Goal: Task Accomplishment & Management: Manage account settings

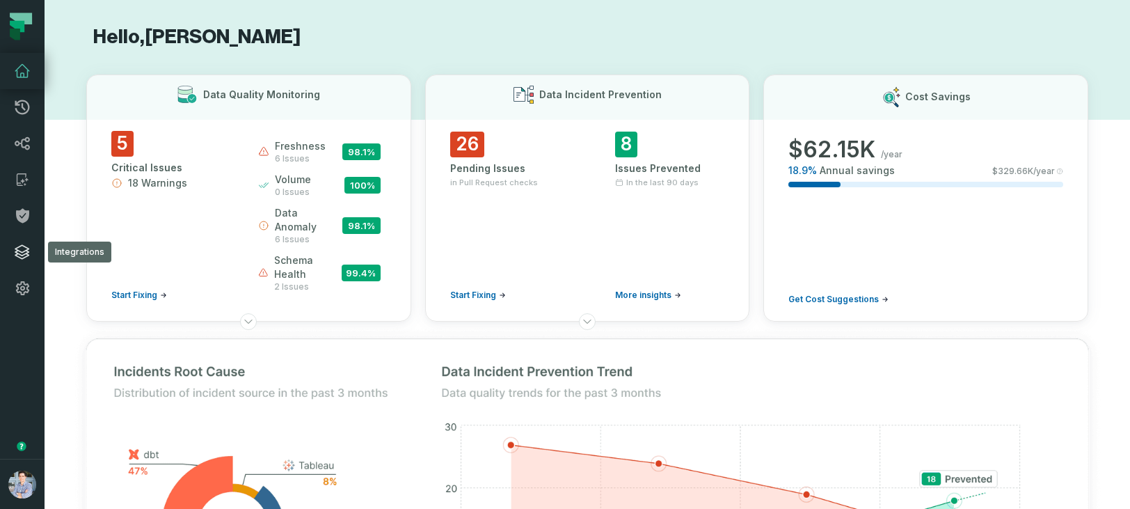
click at [22, 244] on icon at bounding box center [22, 252] width 17 height 17
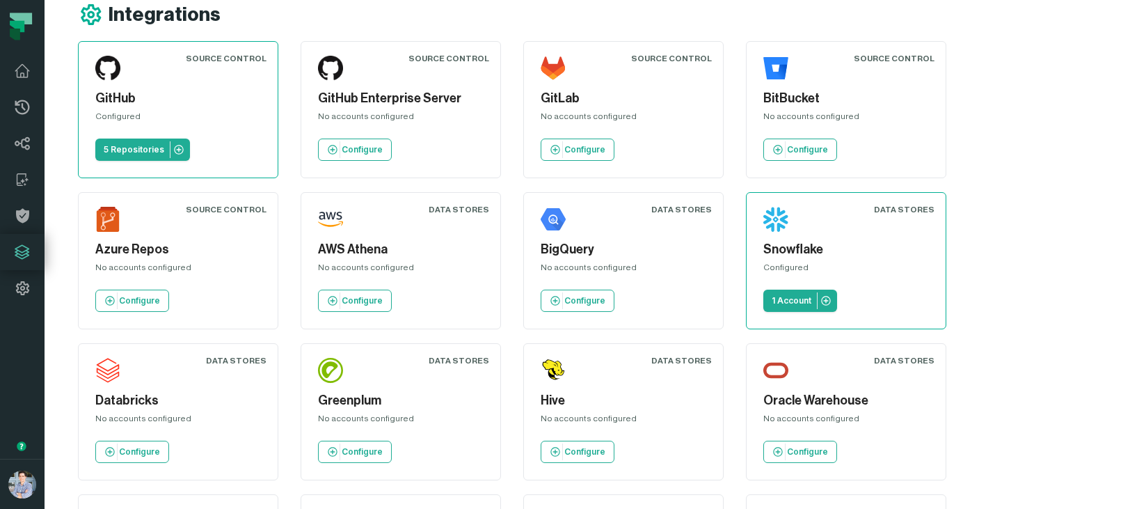
scroll to position [28, 0]
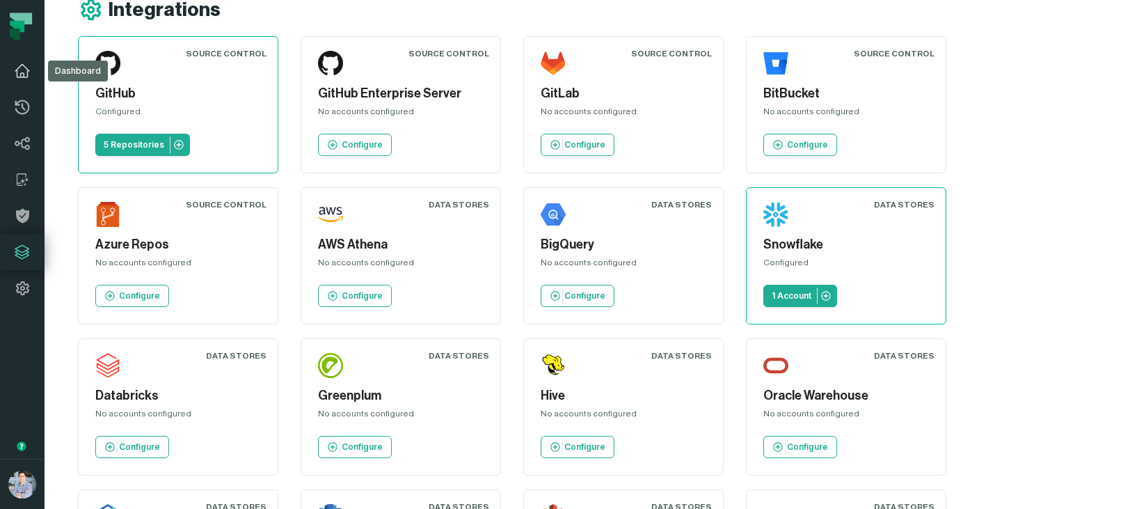
click at [25, 65] on icon at bounding box center [22, 71] width 17 height 17
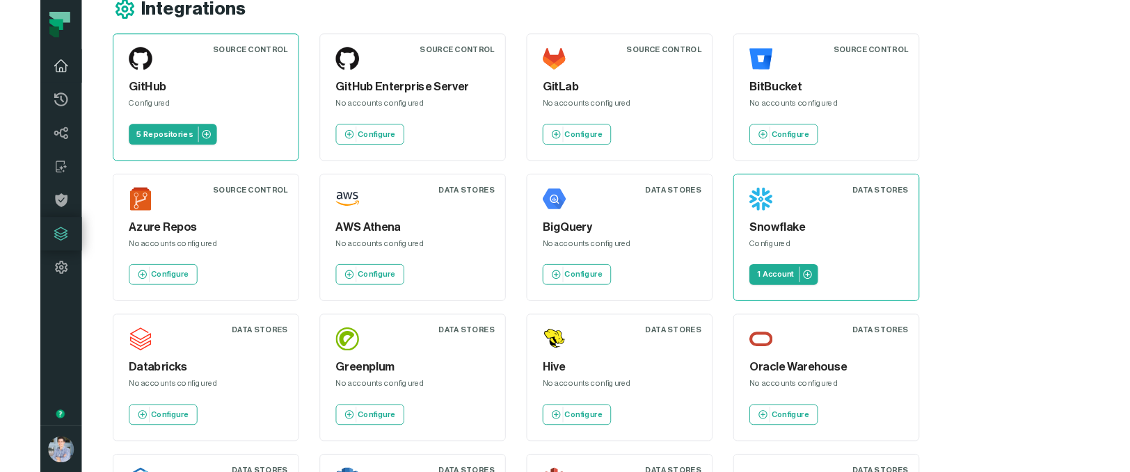
scroll to position [25, 0]
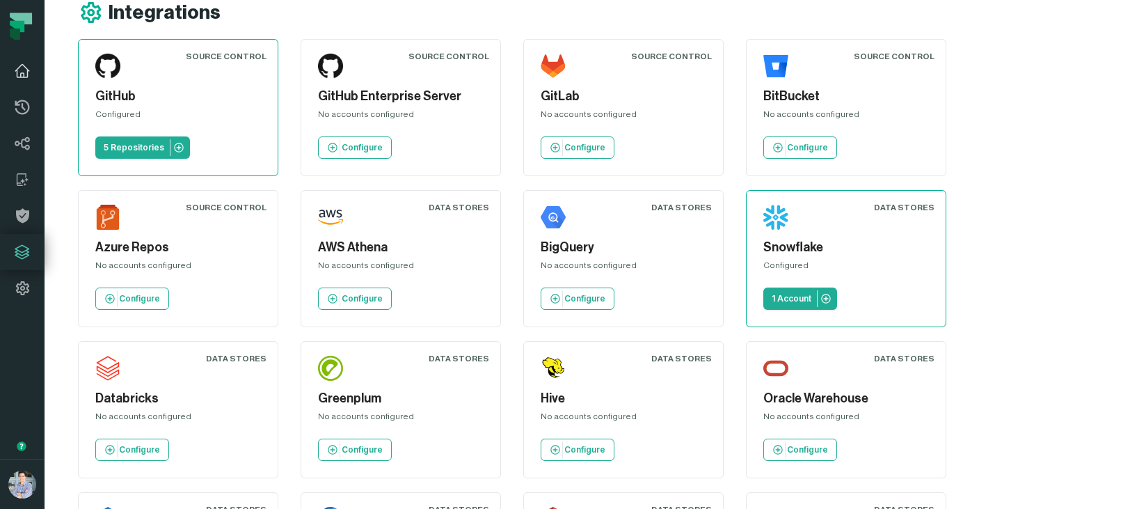
click at [25, 70] on icon at bounding box center [22, 71] width 17 height 17
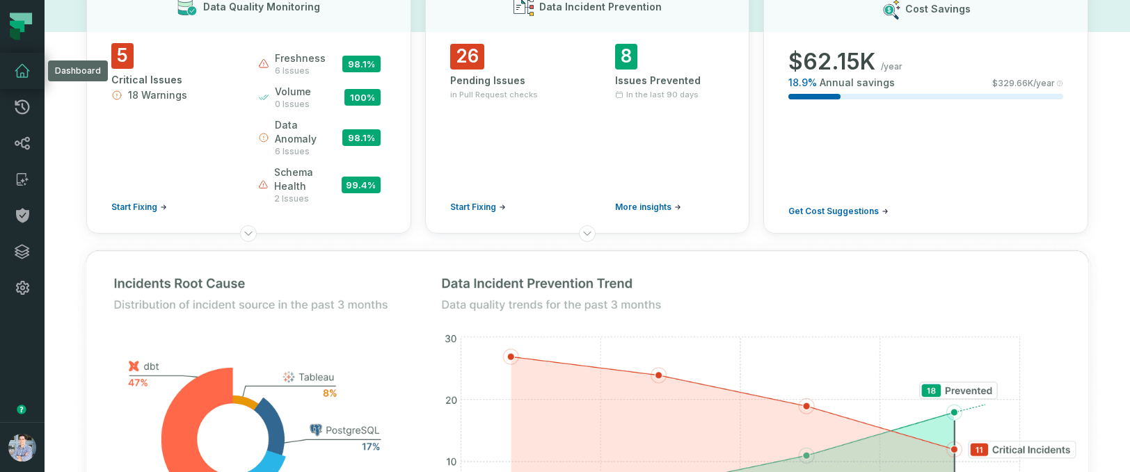
scroll to position [0, 0]
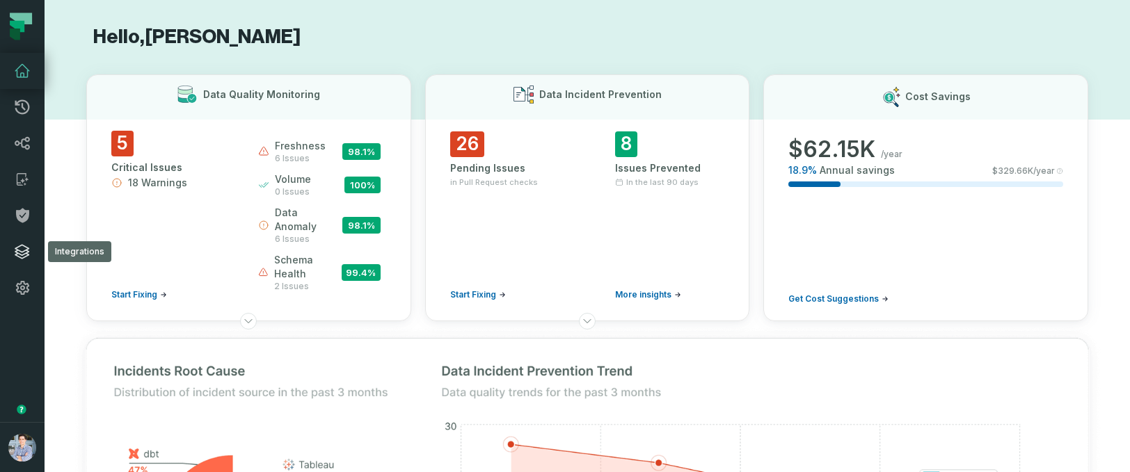
click at [19, 250] on icon at bounding box center [22, 252] width 14 height 14
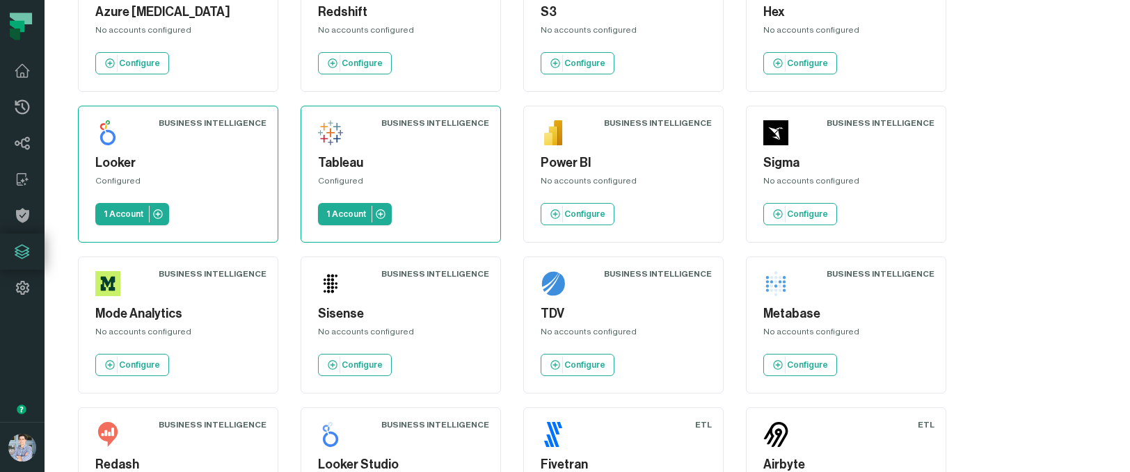
scroll to position [555, 0]
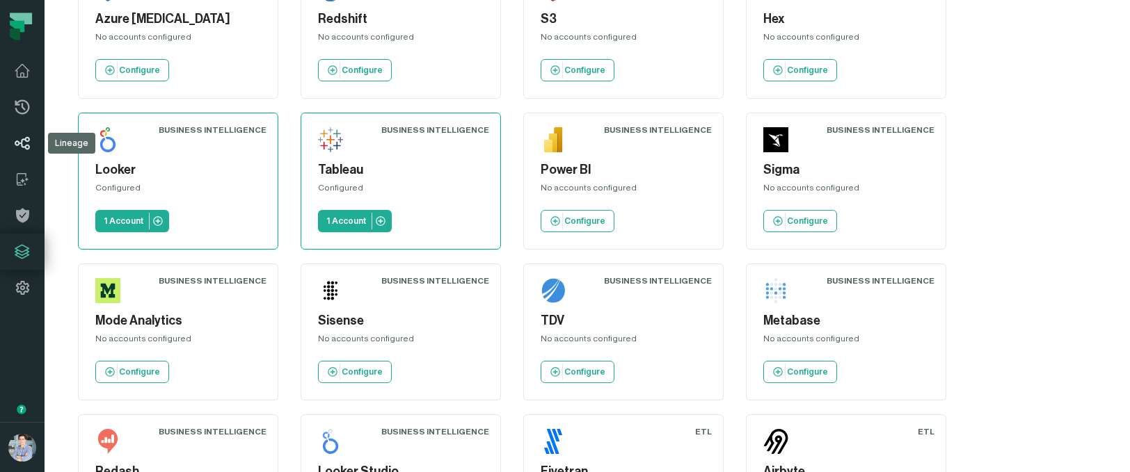
click at [24, 140] on icon at bounding box center [22, 143] width 17 height 17
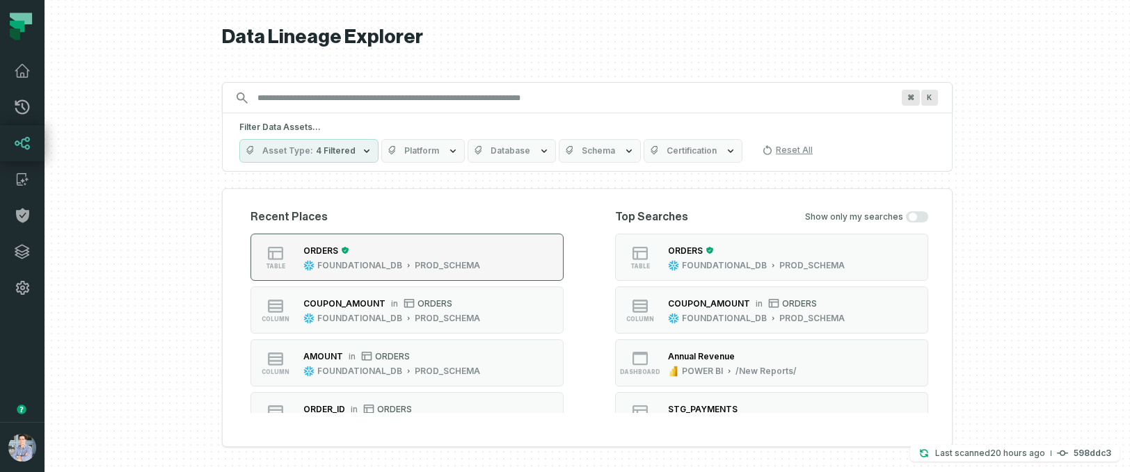
click at [513, 242] on button "table ORDERS FOUNDATIONAL_DB PROD_SCHEMA" at bounding box center [406, 257] width 313 height 47
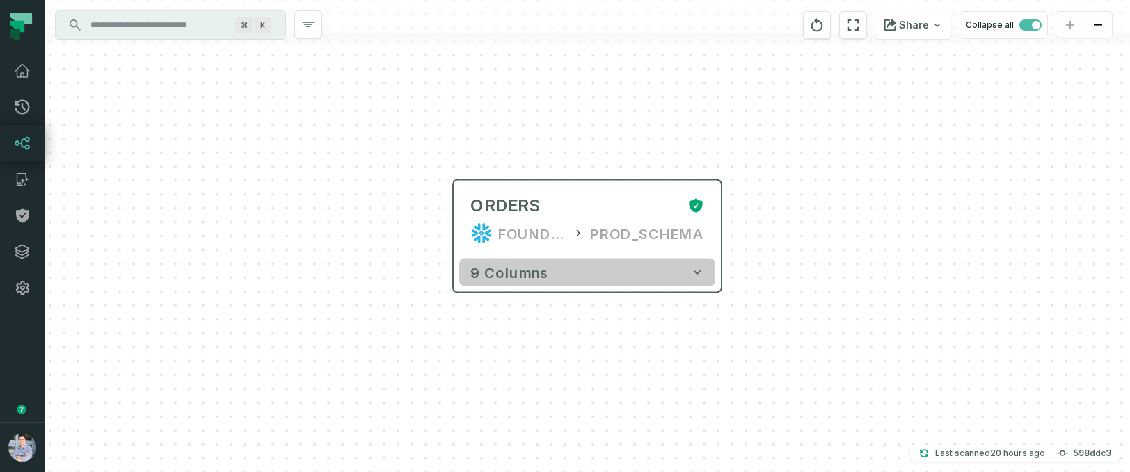
click at [556, 272] on button "9 columns" at bounding box center [587, 273] width 256 height 28
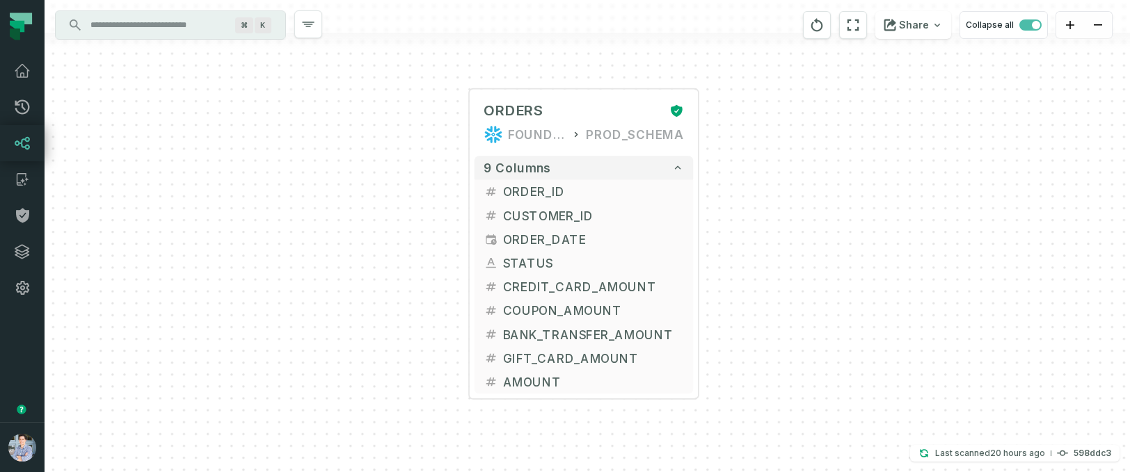
drag, startPoint x: 870, startPoint y: 335, endPoint x: 827, endPoint y: 230, distance: 113.3
click at [827, 230] on div "+ ORDERS FOUNDATIONAL_DB PROD_SCHEMA + 9 columns + ORDER_ID + + CUSTOMER_ID + +…" at bounding box center [587, 236] width 1085 height 472
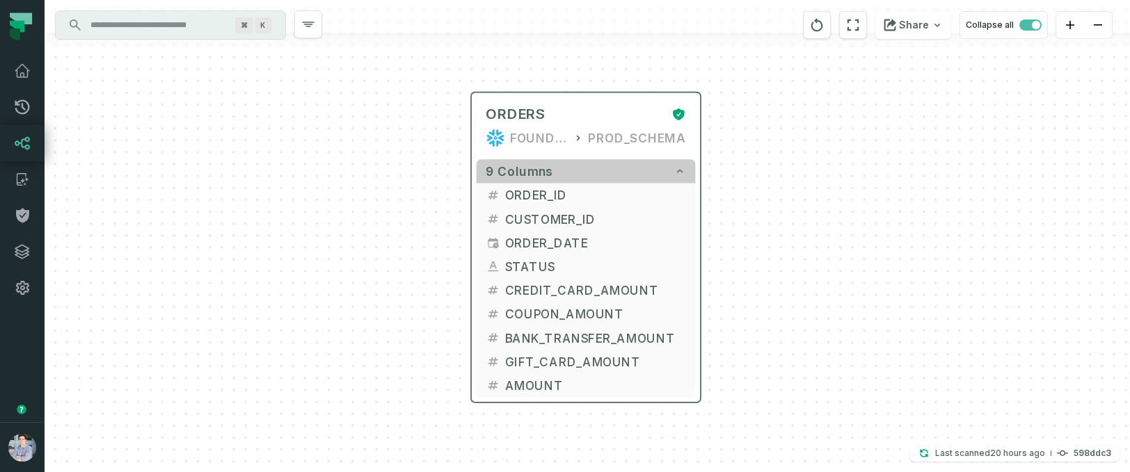
click at [585, 177] on button "9 columns" at bounding box center [586, 171] width 219 height 24
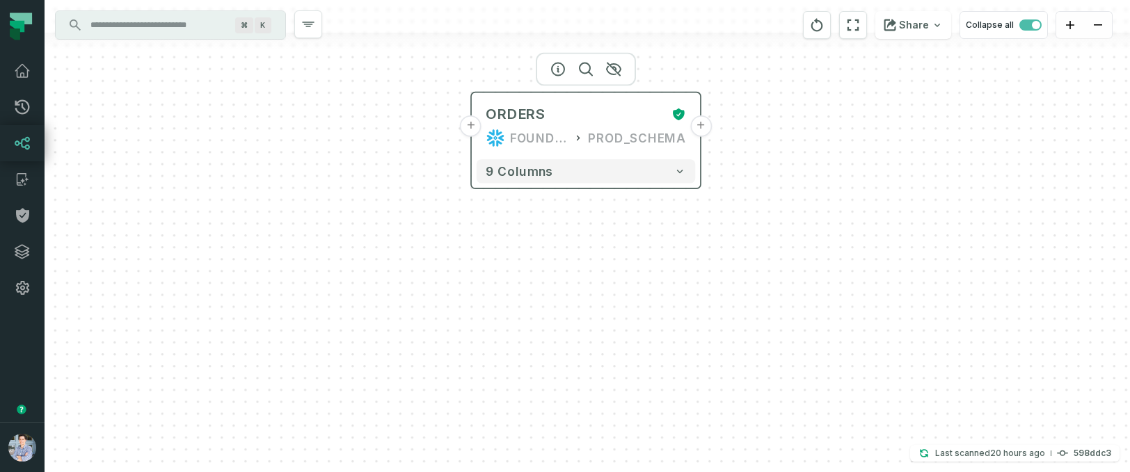
click at [470, 125] on button "+" at bounding box center [471, 127] width 22 height 22
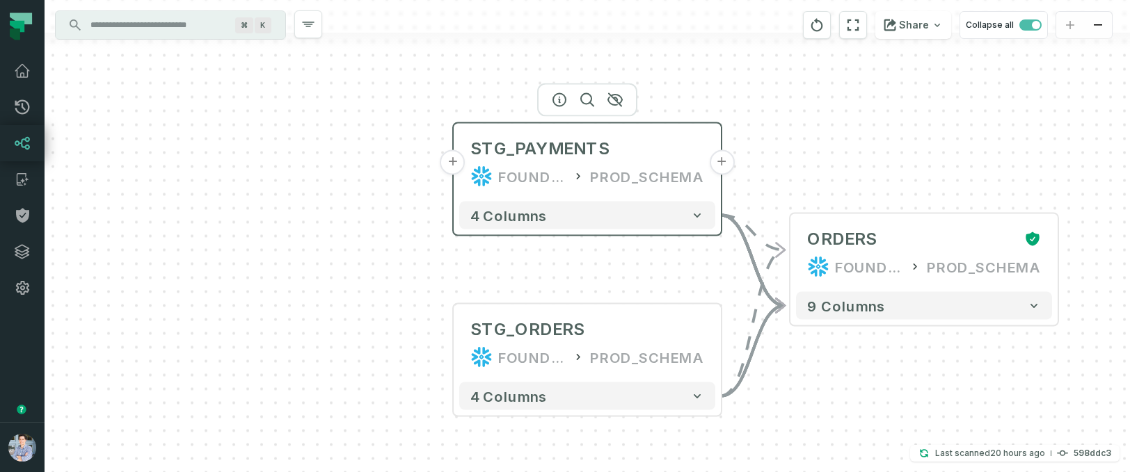
click at [448, 164] on button "+" at bounding box center [452, 162] width 25 height 25
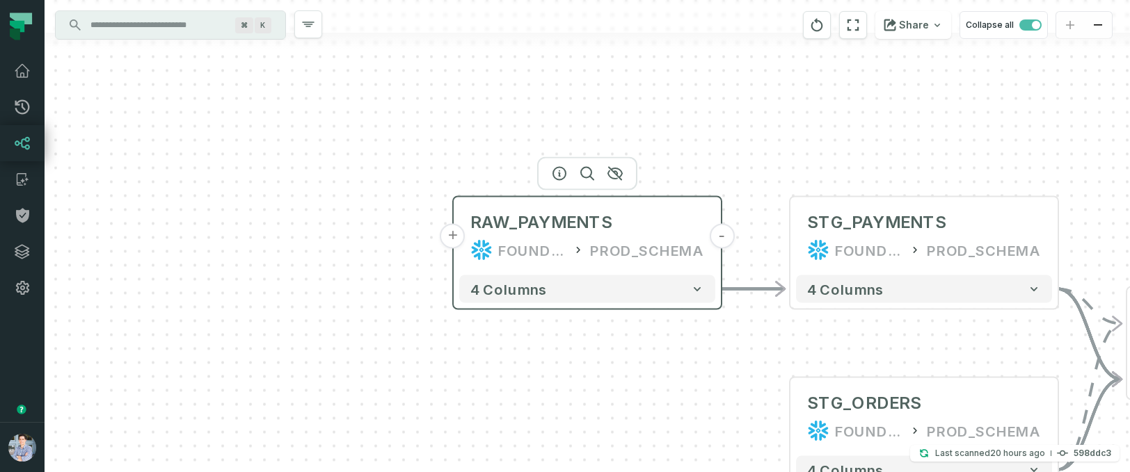
click at [452, 239] on button "+" at bounding box center [452, 236] width 25 height 25
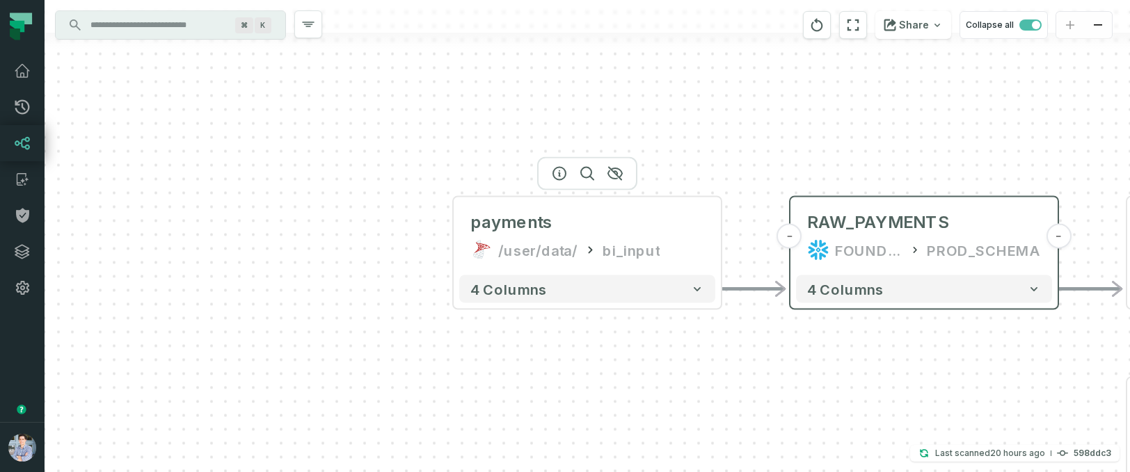
click at [0, 0] on button "+" at bounding box center [0, 0] width 0 height 0
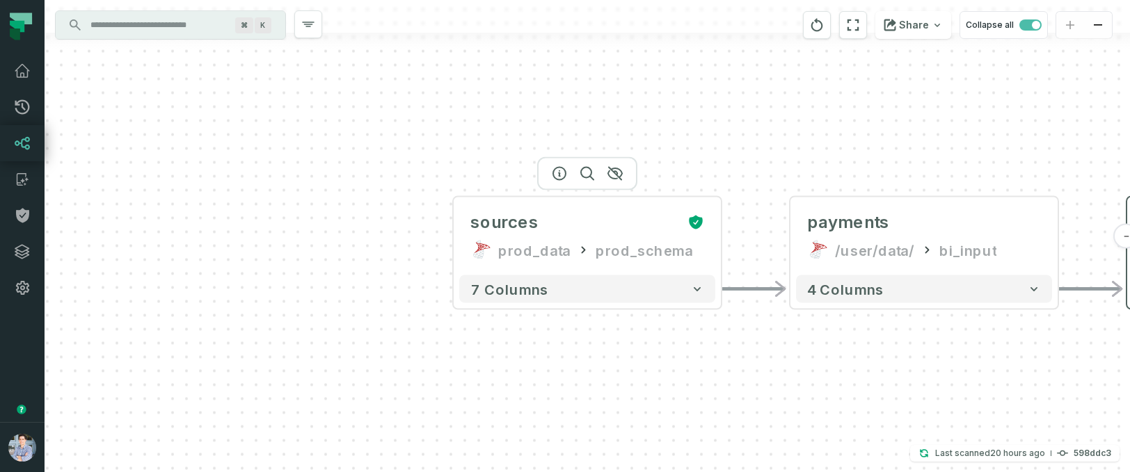
click at [0, 0] on button "+" at bounding box center [0, 0] width 0 height 0
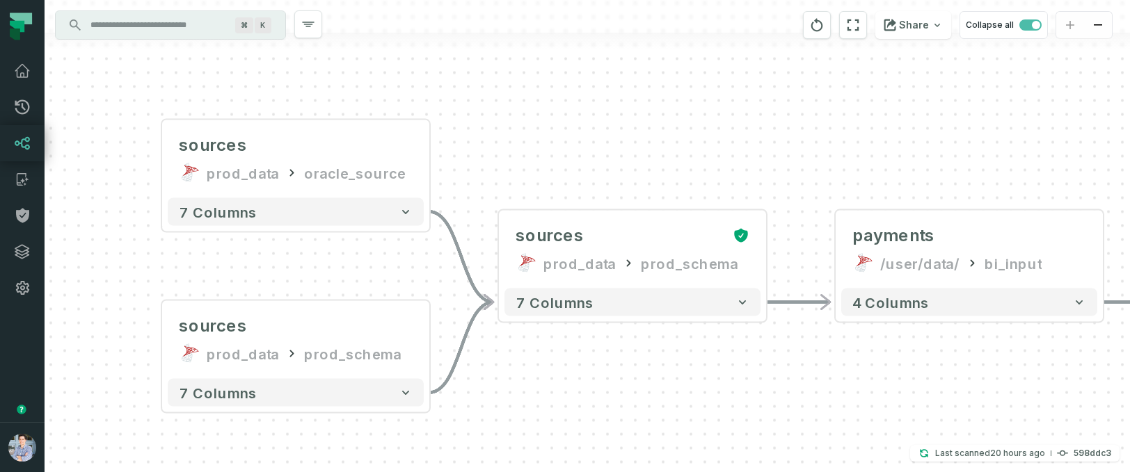
drag, startPoint x: 266, startPoint y: 267, endPoint x: 51, endPoint y: 264, distance: 215.0
click at [51, 264] on div "sources prod_data oracle_source - 7 columns sources prod_data prod_schema - 7 c…" at bounding box center [587, 236] width 1085 height 472
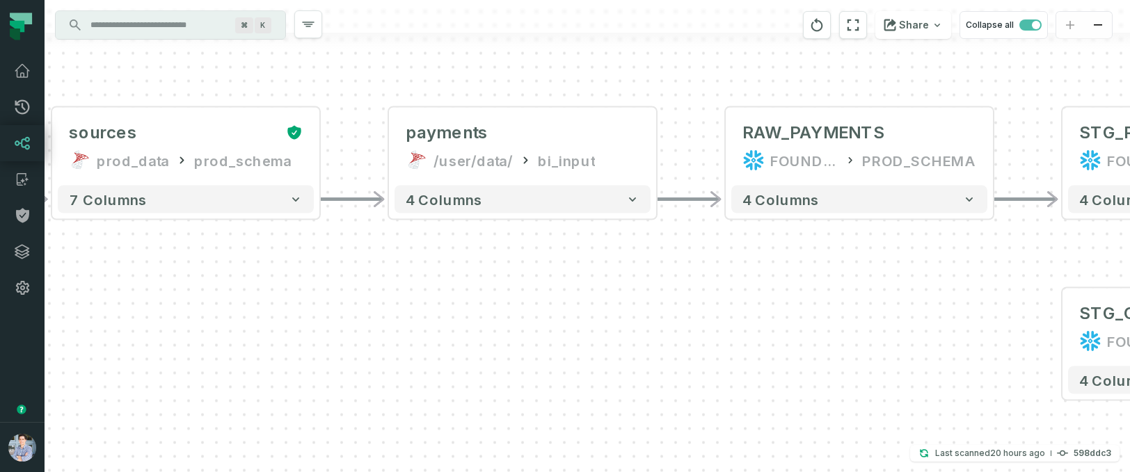
drag, startPoint x: 591, startPoint y: 424, endPoint x: 118, endPoint y: 308, distance: 486.4
click at [118, 308] on div "sources prod_data oracle_source - 7 columns sources prod_data prod_schema - 7 c…" at bounding box center [587, 236] width 1085 height 472
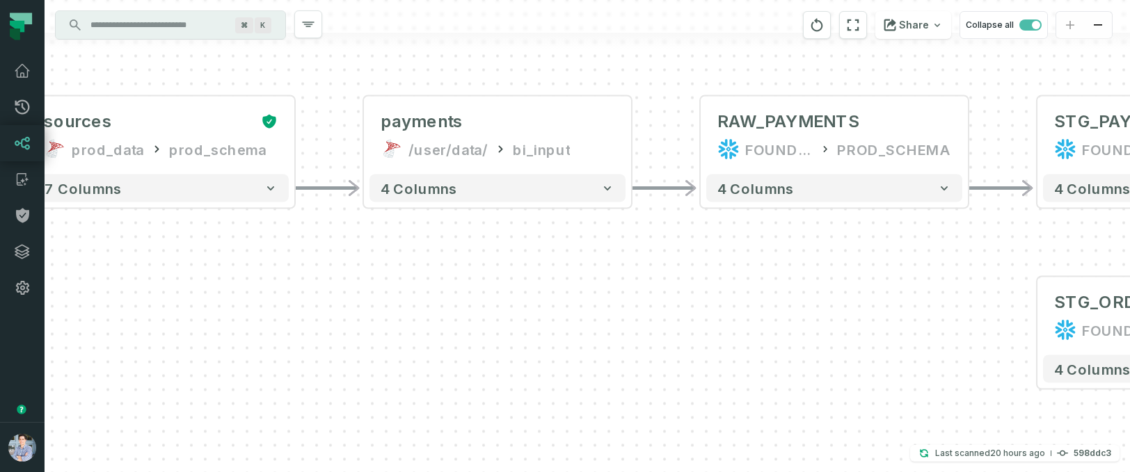
click at [799, 317] on div "sources prod_data oracle_source - 7 columns sources prod_data prod_schema - 7 c…" at bounding box center [587, 236] width 1085 height 472
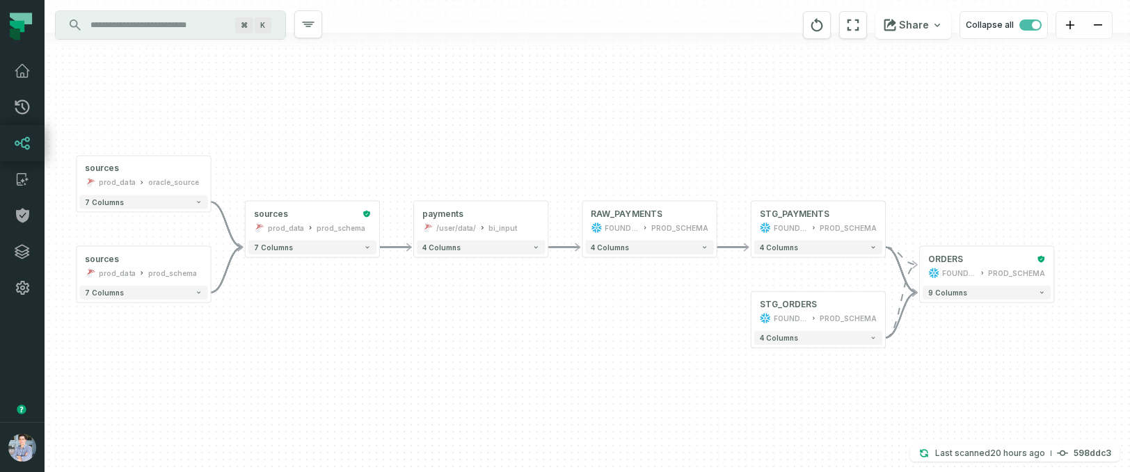
drag, startPoint x: 797, startPoint y: 344, endPoint x: 644, endPoint y: 340, distance: 153.2
click at [644, 340] on div "sources prod_data oracle_source - 7 columns sources prod_data prod_schema - 7 c…" at bounding box center [587, 236] width 1085 height 472
click at [1028, 20] on span "button" at bounding box center [1030, 24] width 22 height 11
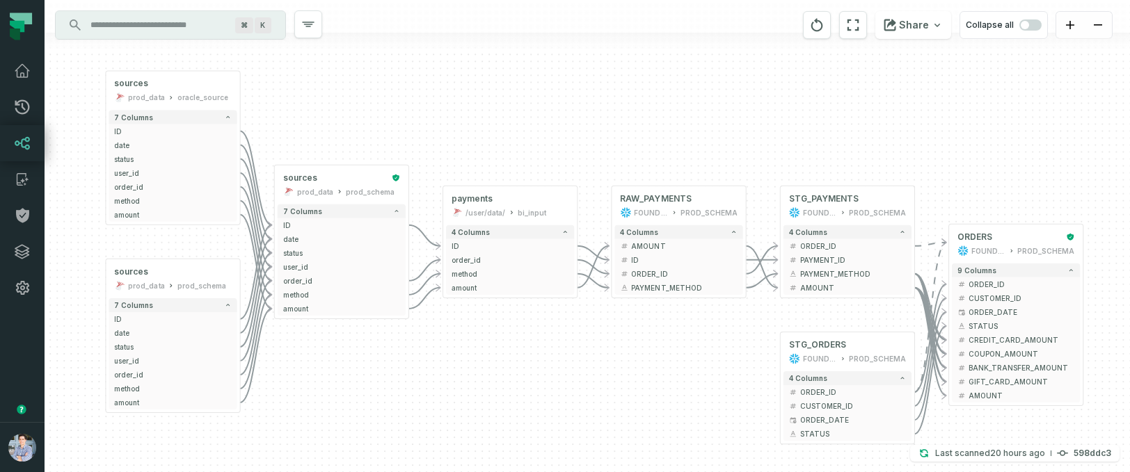
drag, startPoint x: 845, startPoint y: 196, endPoint x: 873, endPoint y: 110, distance: 90.0
click at [873, 110] on div "sources prod_data oracle_source - 7 columns ID - date - status - user_id - orde…" at bounding box center [587, 236] width 1085 height 472
click at [990, 404] on div "9 columns - ORDER_ID + - CUSTOMER_ID + - ORDER_DATE + - STATUS - CREDIT_CARD_AM…" at bounding box center [1015, 332] width 134 height 145
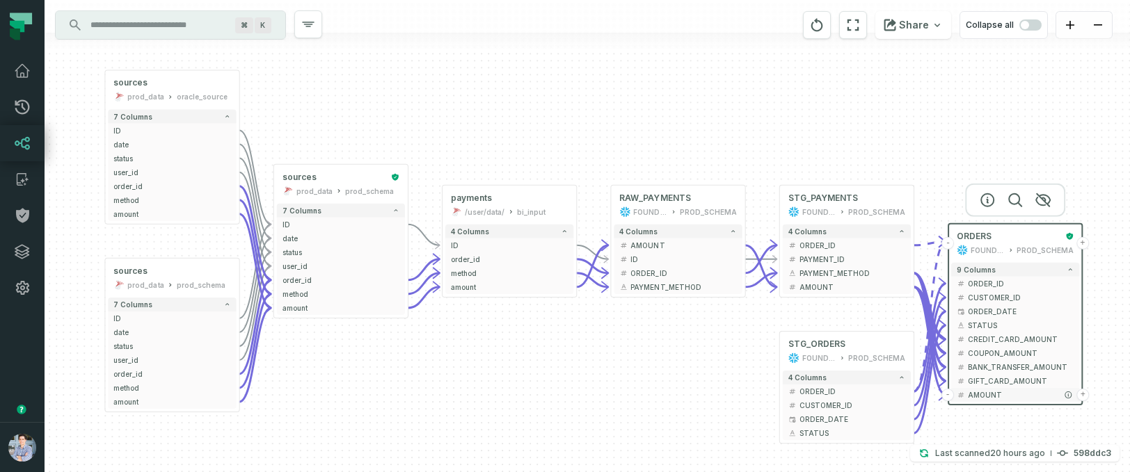
click at [996, 397] on span "AMOUNT" at bounding box center [1021, 395] width 106 height 10
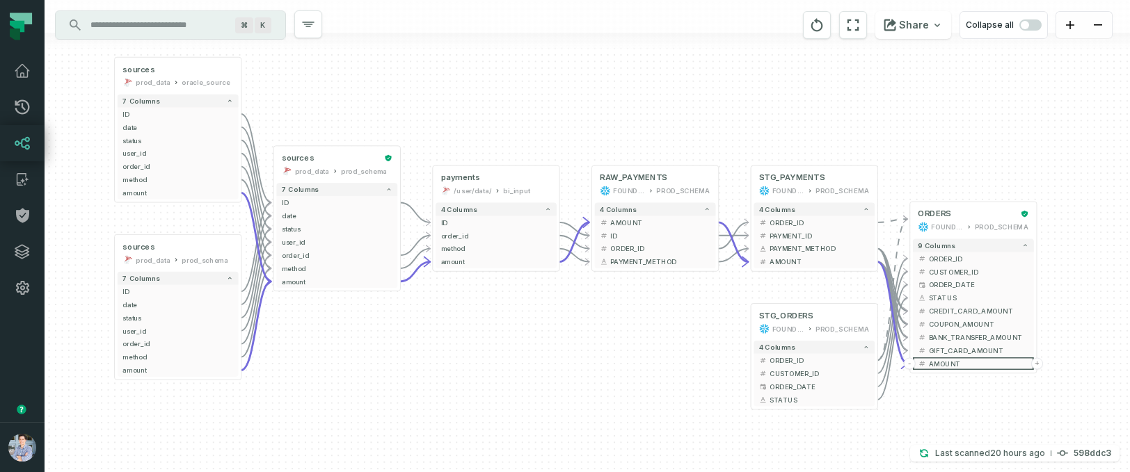
drag, startPoint x: 543, startPoint y: 419, endPoint x: 528, endPoint y: 386, distance: 36.1
click at [528, 386] on div "sources prod_data oracle_source - 7 columns ID - date - status - user_id - orde…" at bounding box center [587, 236] width 1085 height 472
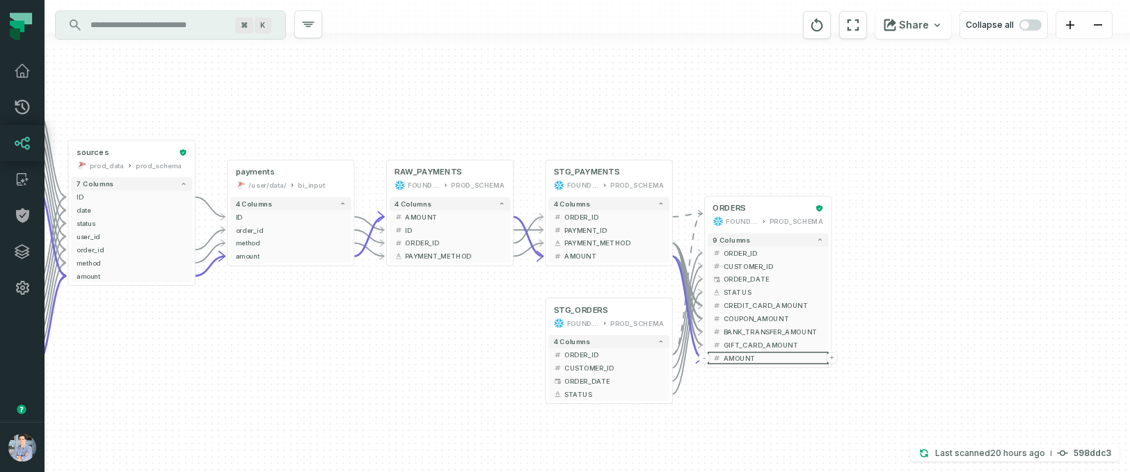
drag, startPoint x: 677, startPoint y: 359, endPoint x: 472, endPoint y: 353, distance: 205.3
click at [472, 353] on div "sources prod_data oracle_source - 7 columns ID - date - status - user_id - orde…" at bounding box center [587, 236] width 1085 height 472
click at [833, 221] on div "sources prod_data oracle_source - 7 columns ID - date - status - user_id - orde…" at bounding box center [587, 236] width 1085 height 472
click at [888, 244] on div "sources prod_data oracle_source - 7 columns ID - date - status - user_id - orde…" at bounding box center [587, 236] width 1085 height 472
click at [829, 223] on header "- ORDERS FOUNDATIONAL_DB PROD_SCHEMA +" at bounding box center [768, 214] width 126 height 34
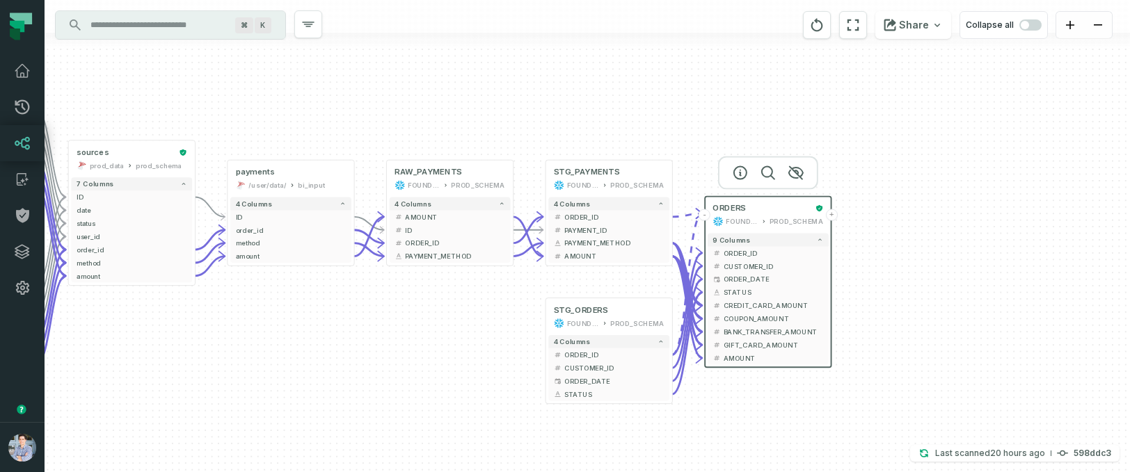
click at [833, 223] on div "sources prod_data oracle_source - 7 columns ID - date - status - user_id - orde…" at bounding box center [587, 236] width 1085 height 472
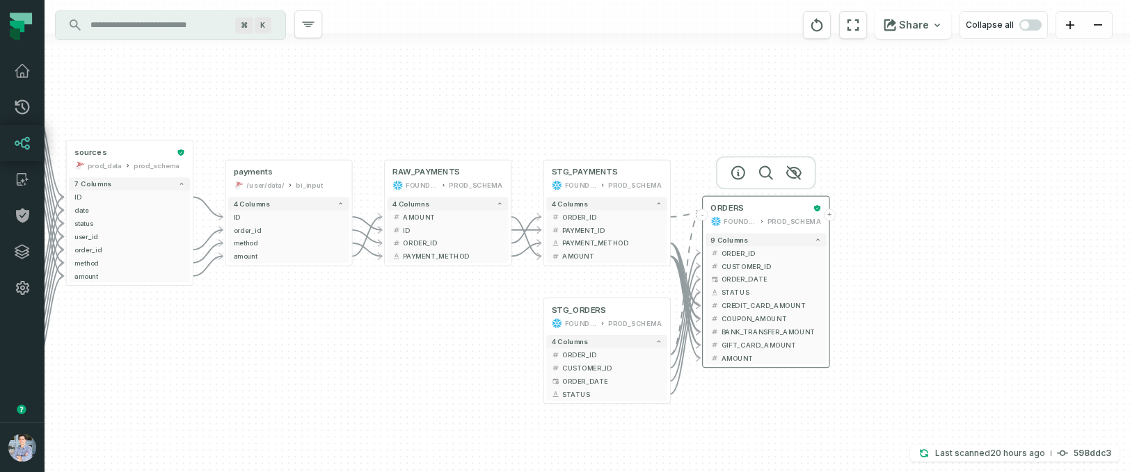
click at [829, 215] on button "+" at bounding box center [830, 215] width 12 height 12
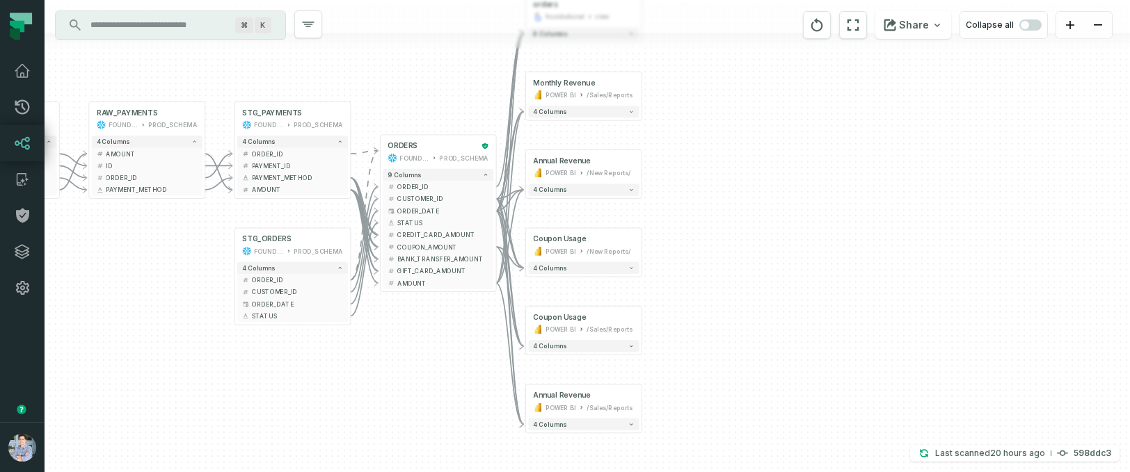
drag, startPoint x: 832, startPoint y: 294, endPoint x: 829, endPoint y: 228, distance: 66.2
click at [829, 228] on div "+ orders foundational view + 8 columns + Monthly Revenue POWER BI /Sales/Report…" at bounding box center [587, 236] width 1085 height 472
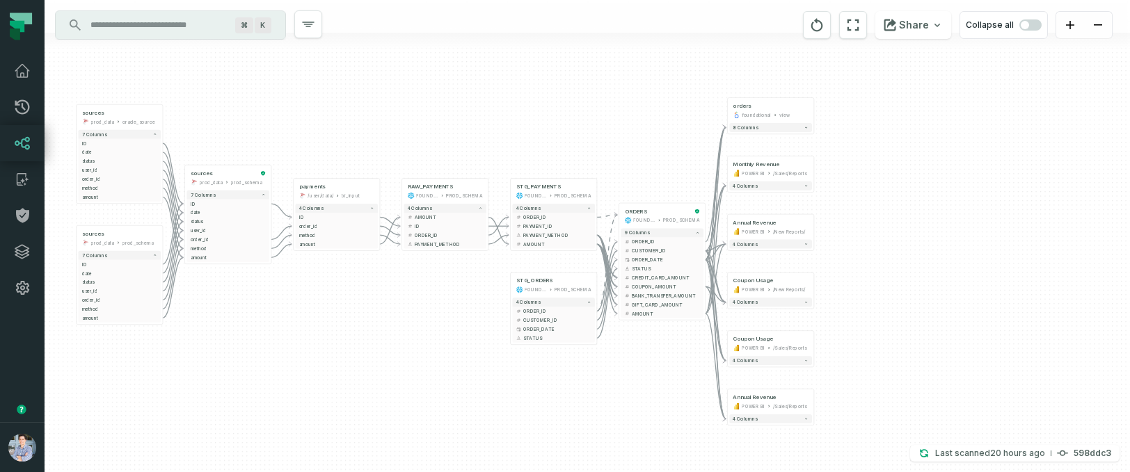
drag, startPoint x: 829, startPoint y: 228, endPoint x: 953, endPoint y: 273, distance: 131.6
click at [953, 273] on div "+ orders foundational view + 8 columns + Monthly Revenue POWER BI /Sales/Report…" at bounding box center [587, 236] width 1085 height 472
click at [816, 29] on icon "reset" at bounding box center [816, 25] width 15 height 17
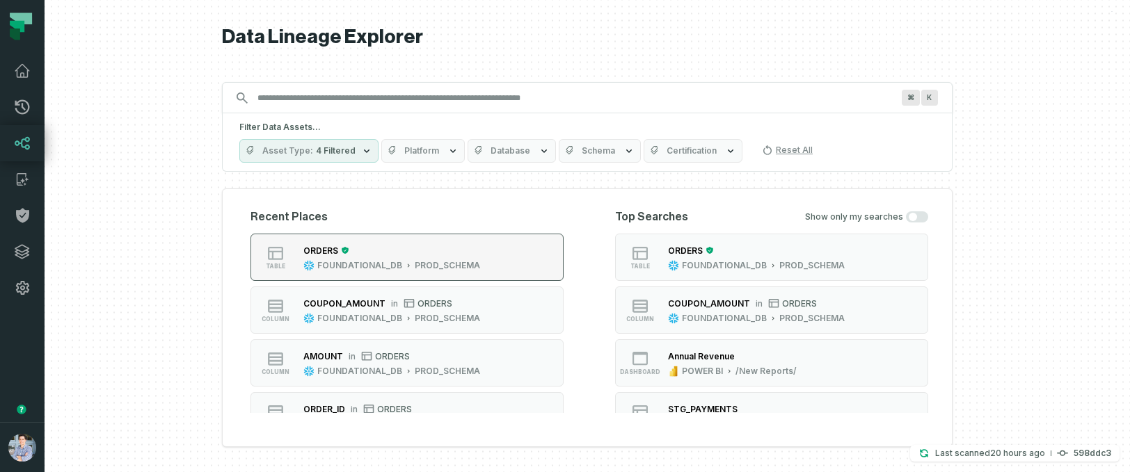
click at [470, 263] on div "PROD_SCHEMA" at bounding box center [447, 265] width 65 height 11
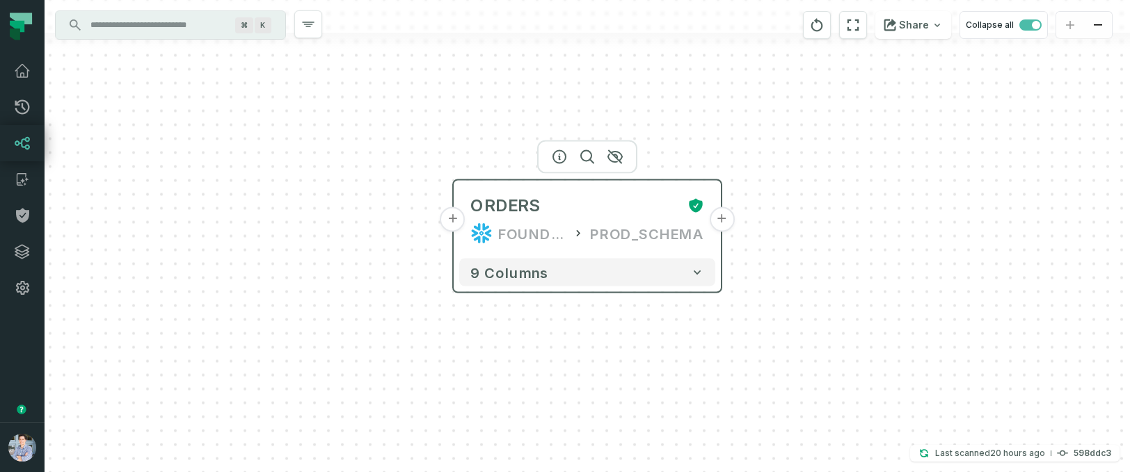
click at [722, 220] on button "+" at bounding box center [721, 219] width 25 height 25
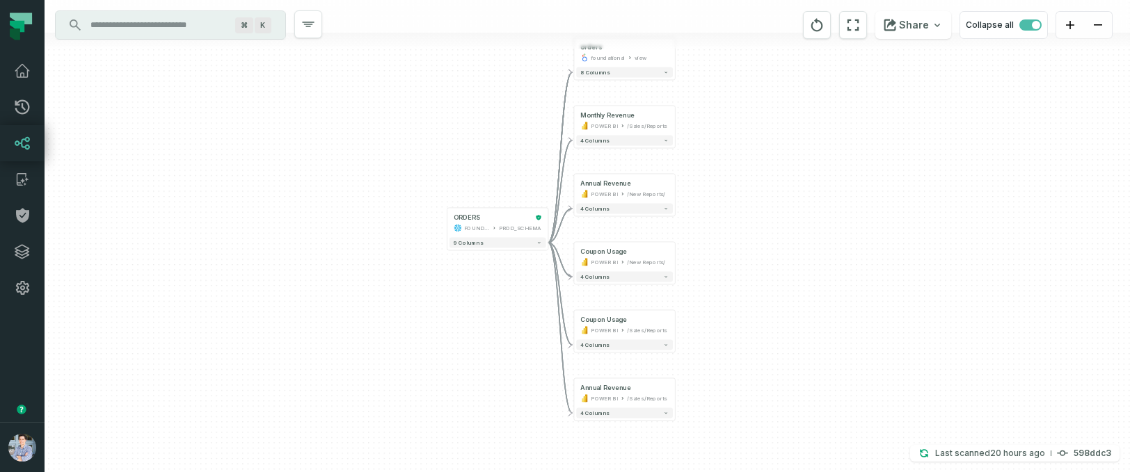
drag, startPoint x: 911, startPoint y: 262, endPoint x: 907, endPoint y: 214, distance: 48.2
click at [907, 213] on div "+ orders foundational view + 8 columns + Monthly Revenue POWER BI /Sales/Report…" at bounding box center [587, 236] width 1085 height 472
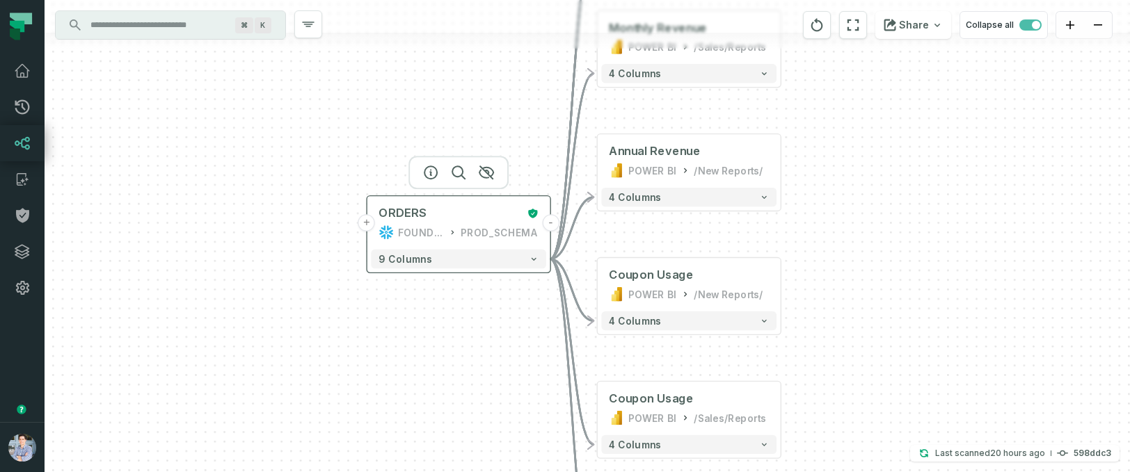
click at [550, 225] on button "-" at bounding box center [550, 222] width 17 height 17
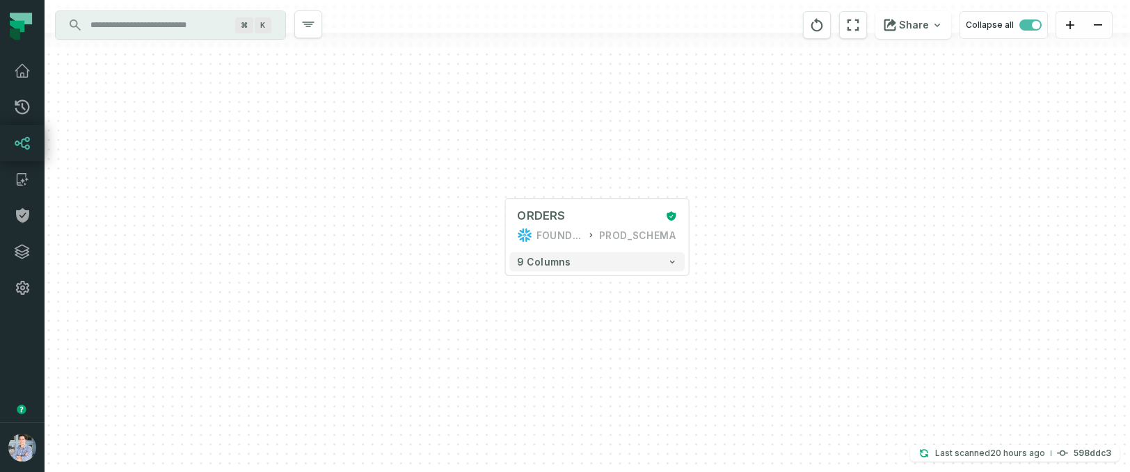
drag, startPoint x: 349, startPoint y: 360, endPoint x: 449, endPoint y: 363, distance: 100.2
click at [449, 363] on div "+ ORDERS FOUNDATIONAL_DB PROD_SCHEMA + 9 columns" at bounding box center [587, 236] width 1085 height 472
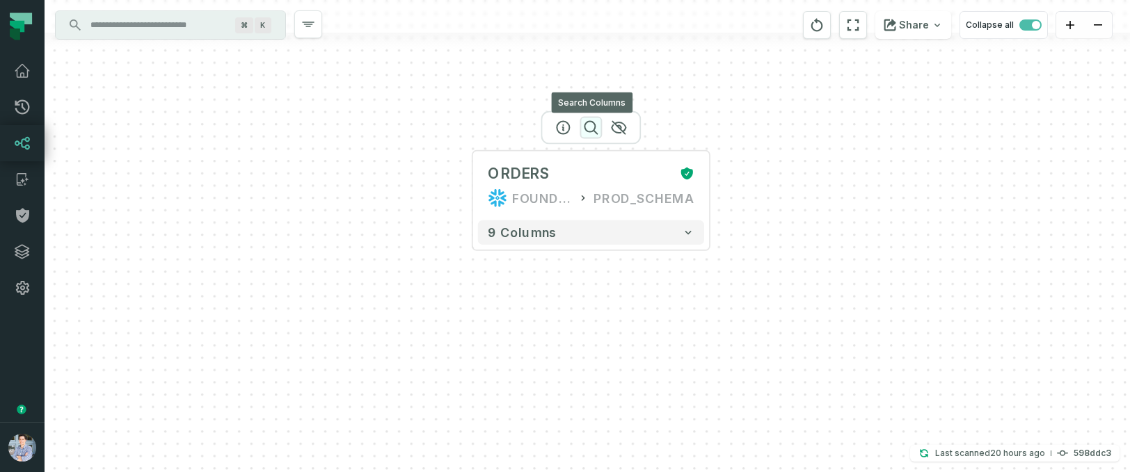
click at [589, 132] on icon "button" at bounding box center [590, 128] width 13 height 13
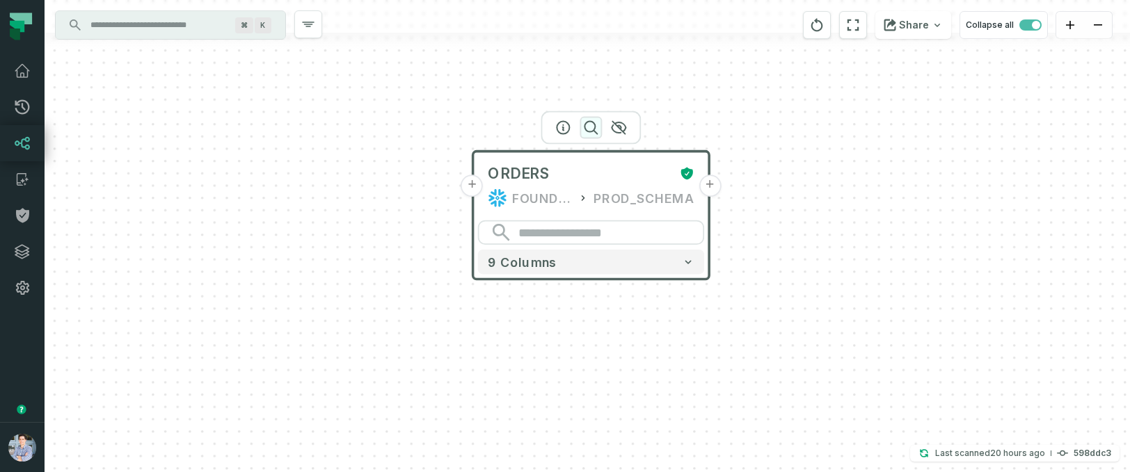
click at [589, 132] on icon "button" at bounding box center [590, 128] width 13 height 13
click at [560, 129] on icon "button" at bounding box center [563, 128] width 17 height 17
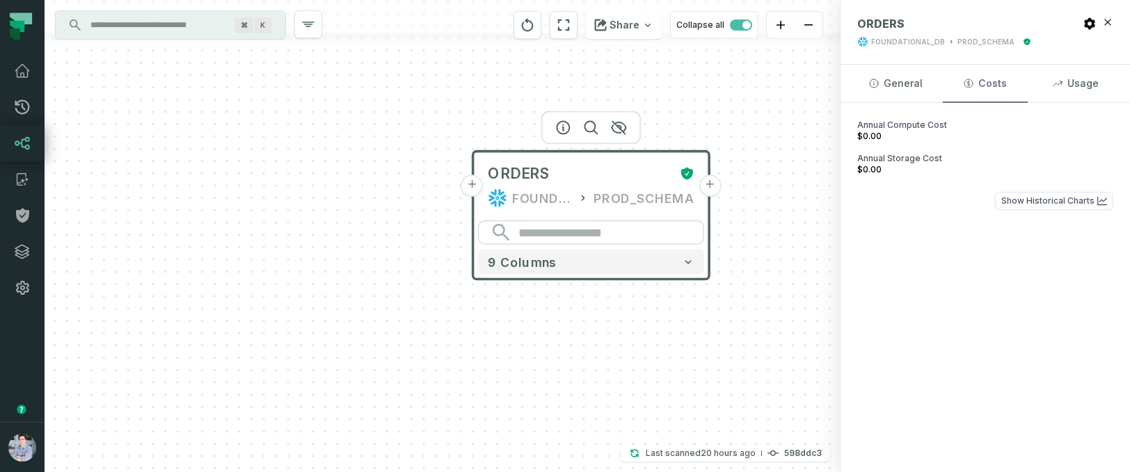
click at [994, 83] on button "Costs" at bounding box center [985, 84] width 84 height 38
click at [1087, 77] on button "Usage" at bounding box center [1075, 84] width 84 height 38
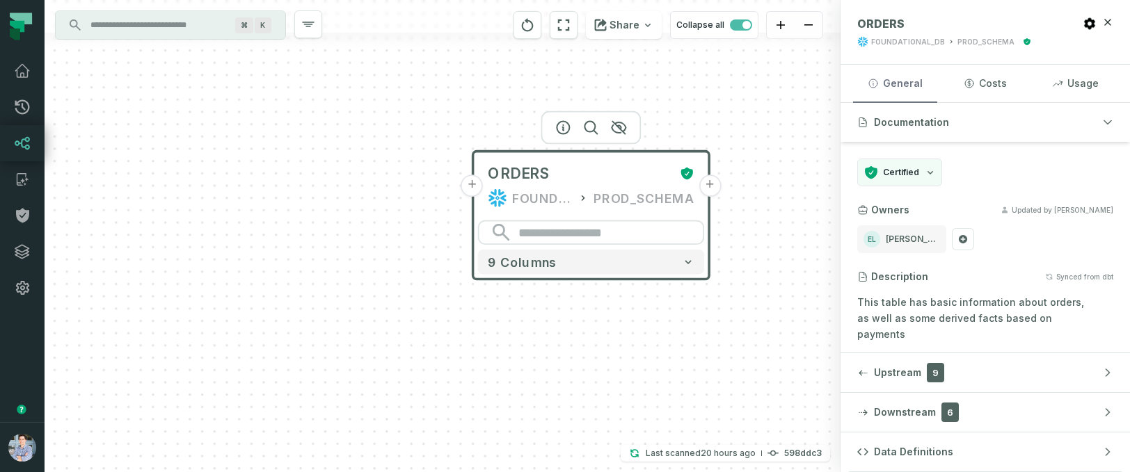
click at [894, 83] on button "General" at bounding box center [895, 84] width 84 height 38
click at [929, 177] on icon "Change certification" at bounding box center [930, 172] width 11 height 11
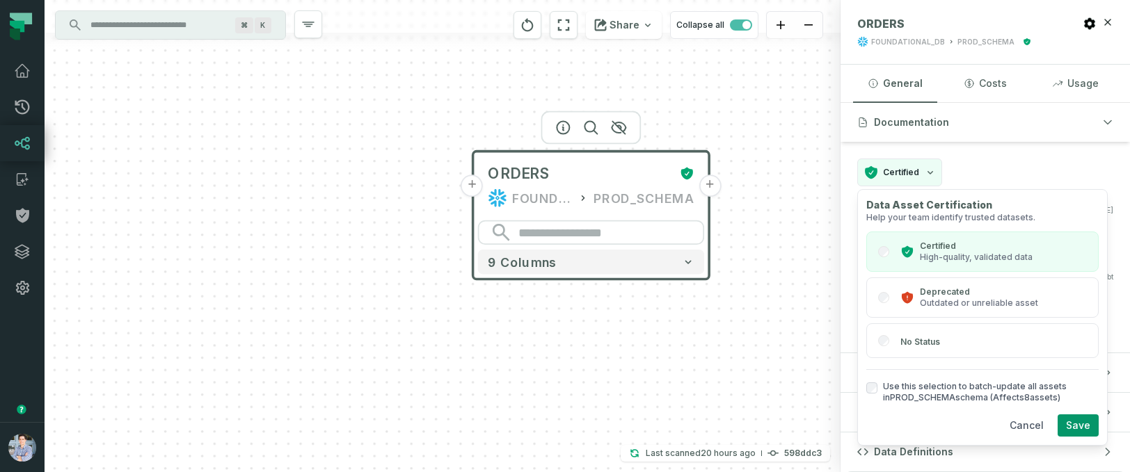
click at [929, 175] on icon "Change certification" at bounding box center [930, 172] width 11 height 11
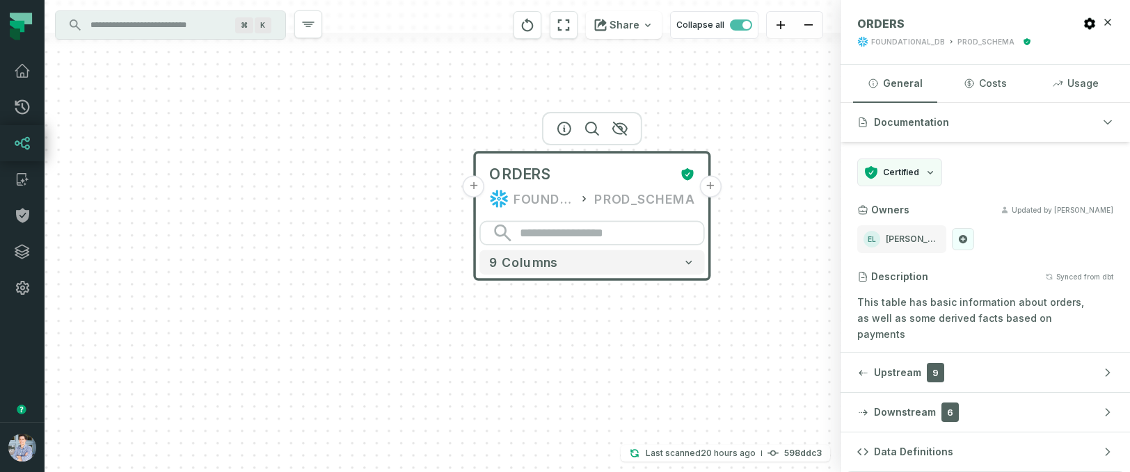
click at [959, 237] on icon at bounding box center [963, 239] width 8 height 8
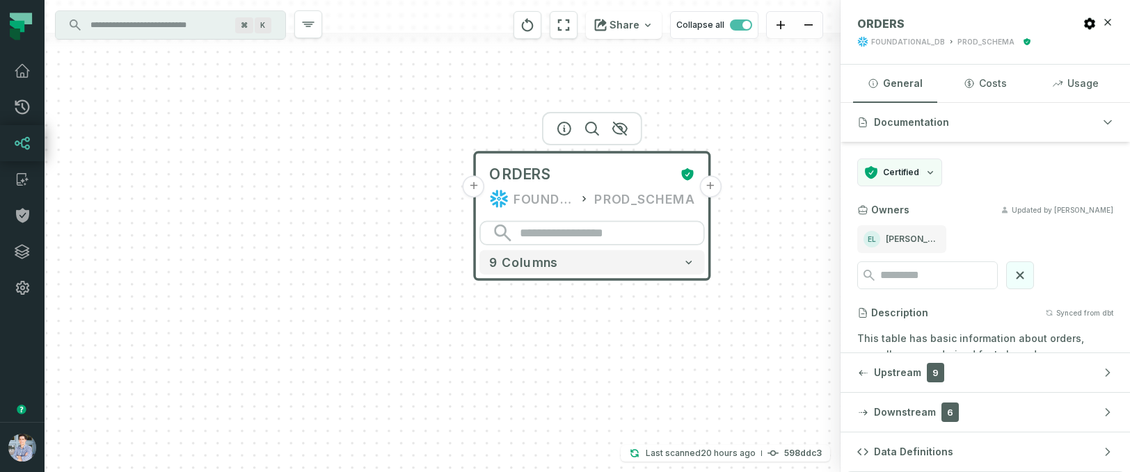
click at [1028, 274] on icon at bounding box center [1019, 275] width 15 height 15
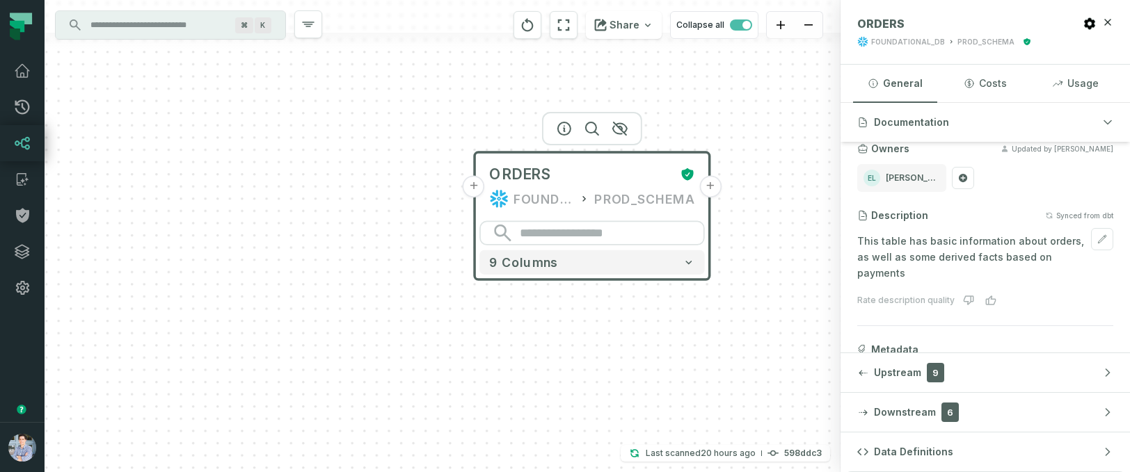
scroll to position [62, 0]
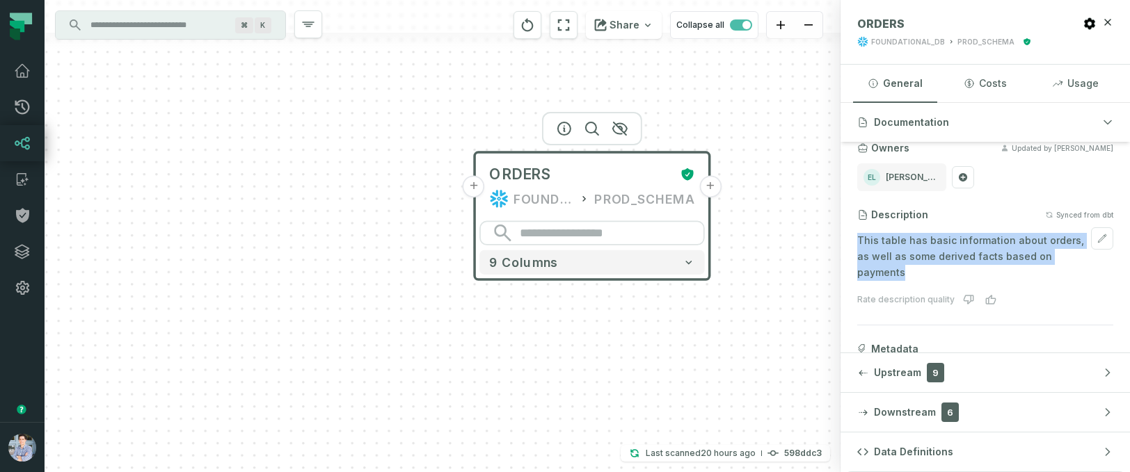
drag, startPoint x: 857, startPoint y: 239, endPoint x: 1076, endPoint y: 263, distance: 219.8
click at [1076, 264] on p "This table has basic information about orders, as well as some derived facts ba…" at bounding box center [985, 256] width 256 height 47
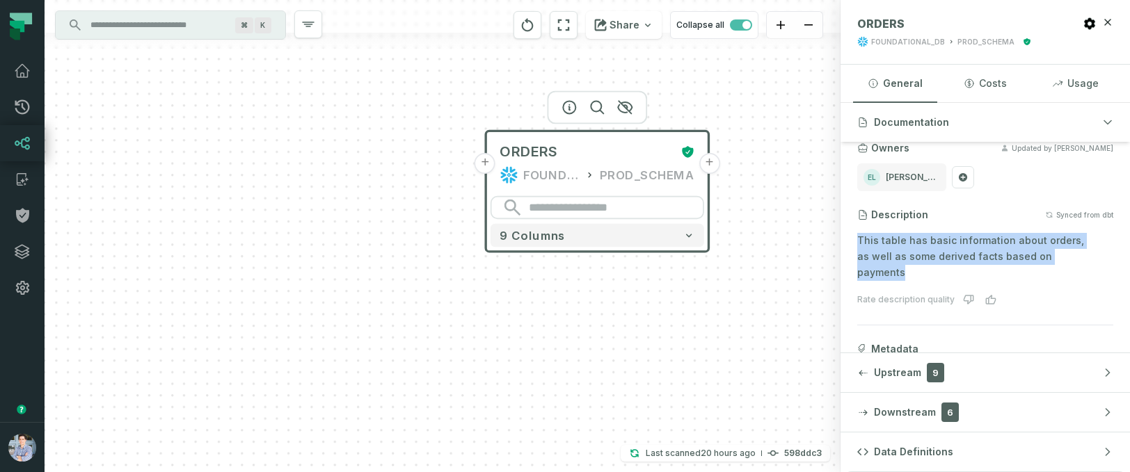
drag, startPoint x: 722, startPoint y: 400, endPoint x: 720, endPoint y: 367, distance: 32.7
click at [720, 367] on div "+ ORDERS FOUNDATIONAL_DB PROD_SCHEMA + 9 columns" at bounding box center [443, 236] width 796 height 472
click at [1029, 416] on button "Downstream 6" at bounding box center [985, 412] width 289 height 39
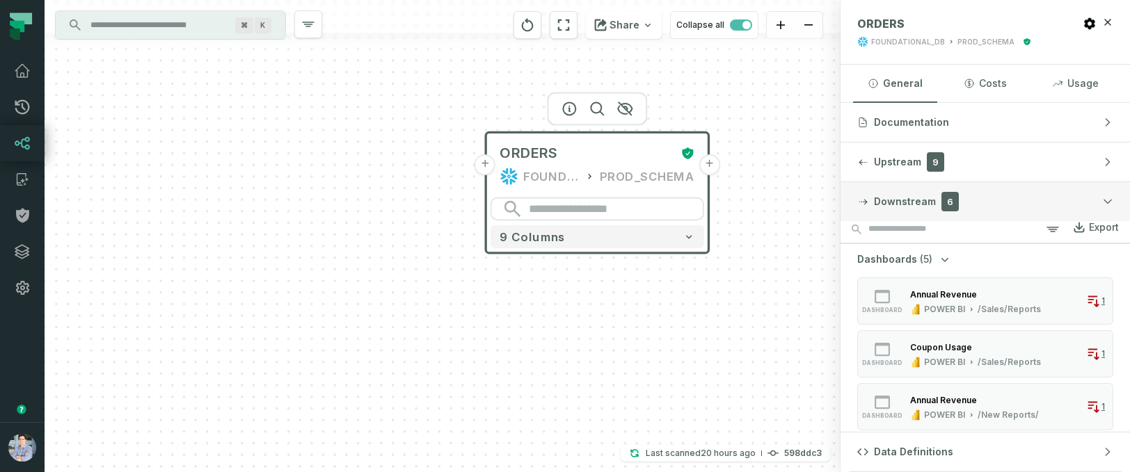
scroll to position [29, 0]
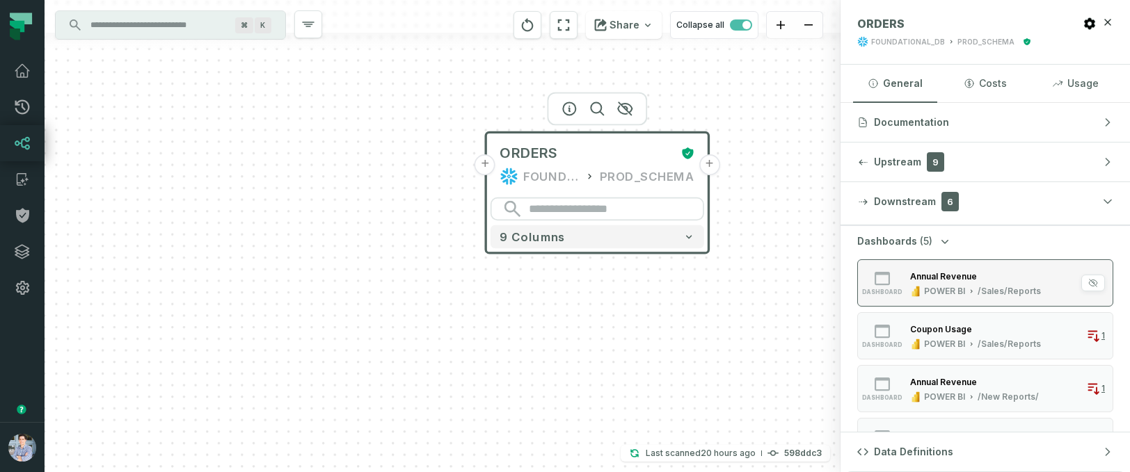
click at [995, 276] on div "Annual Revenue" at bounding box center [975, 276] width 131 height 14
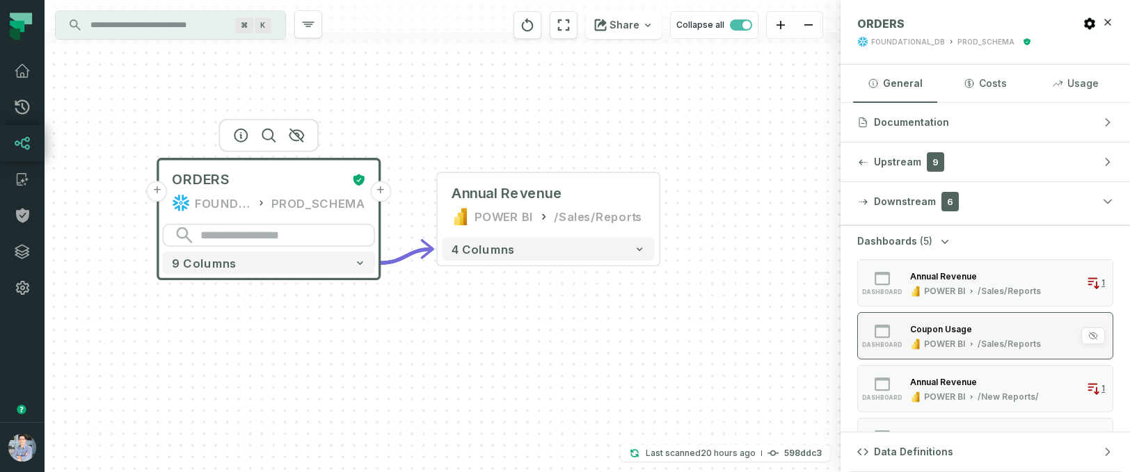
click at [979, 333] on div "Coupon Usage" at bounding box center [975, 329] width 131 height 14
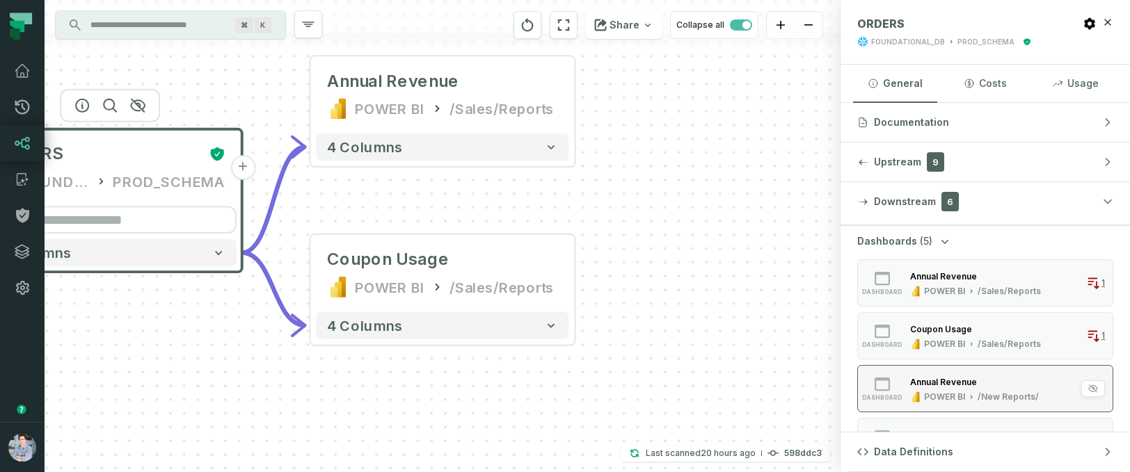
click at [971, 377] on div "Annual Revenue" at bounding box center [943, 382] width 67 height 10
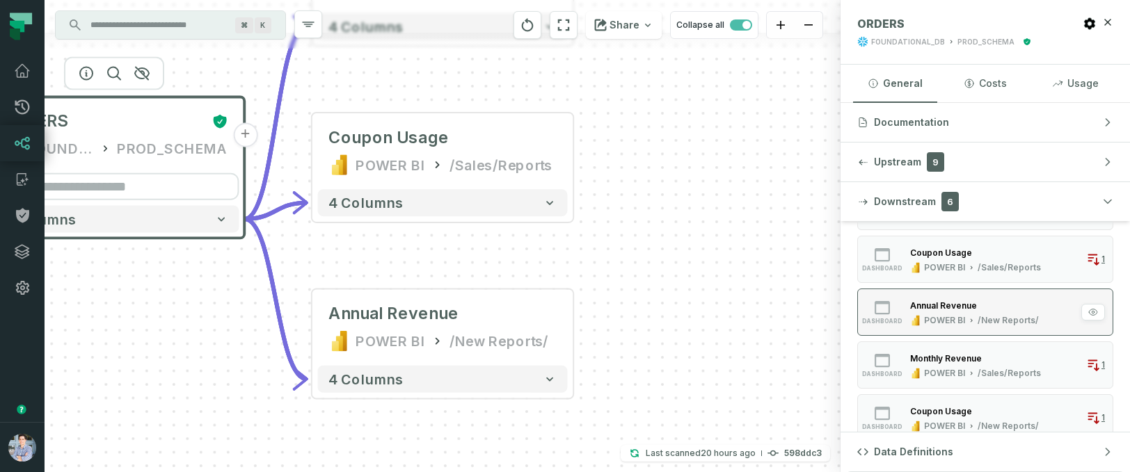
scroll to position [107, 0]
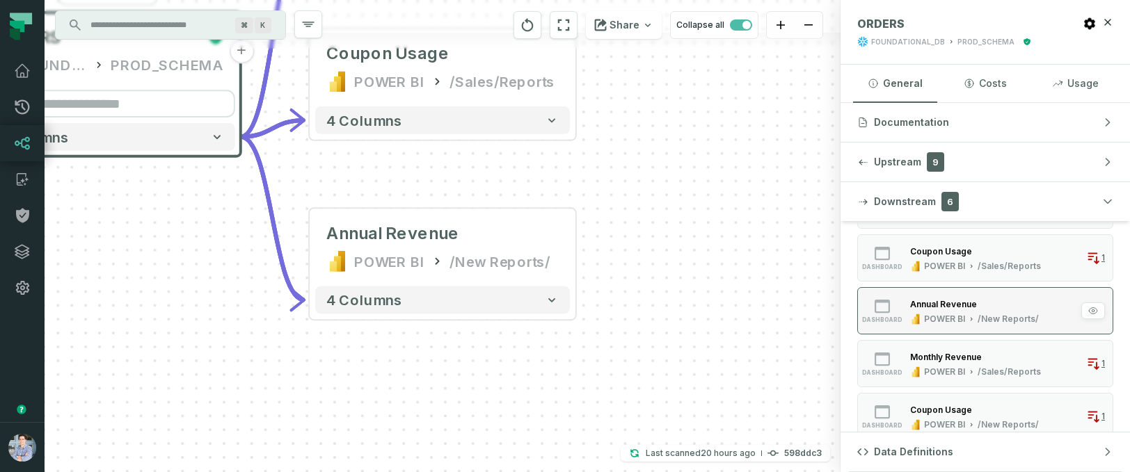
click at [971, 376] on div "POWER BI /Sales/Reports" at bounding box center [975, 372] width 131 height 11
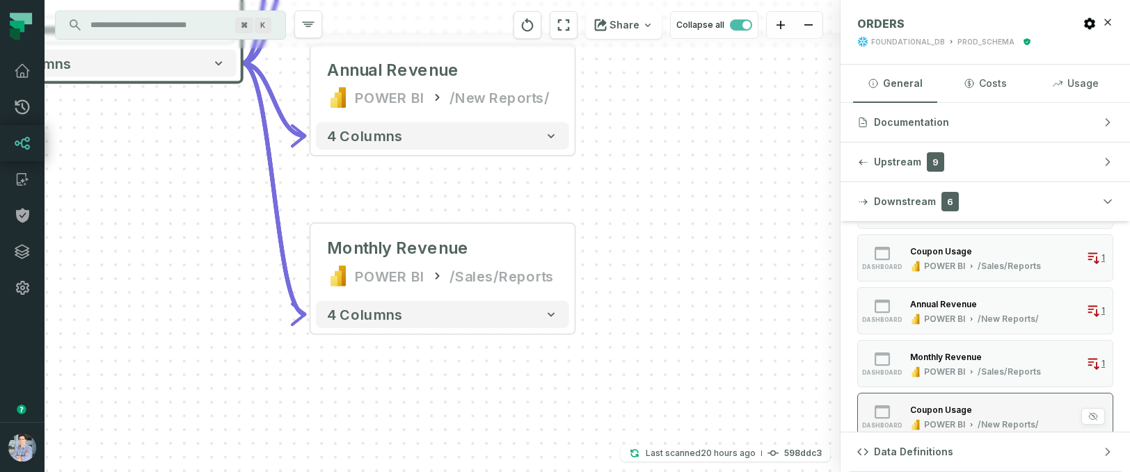
click at [969, 398] on button "dashboard Coupon Usage POWER BI /New Reports/ 1" at bounding box center [985, 416] width 256 height 47
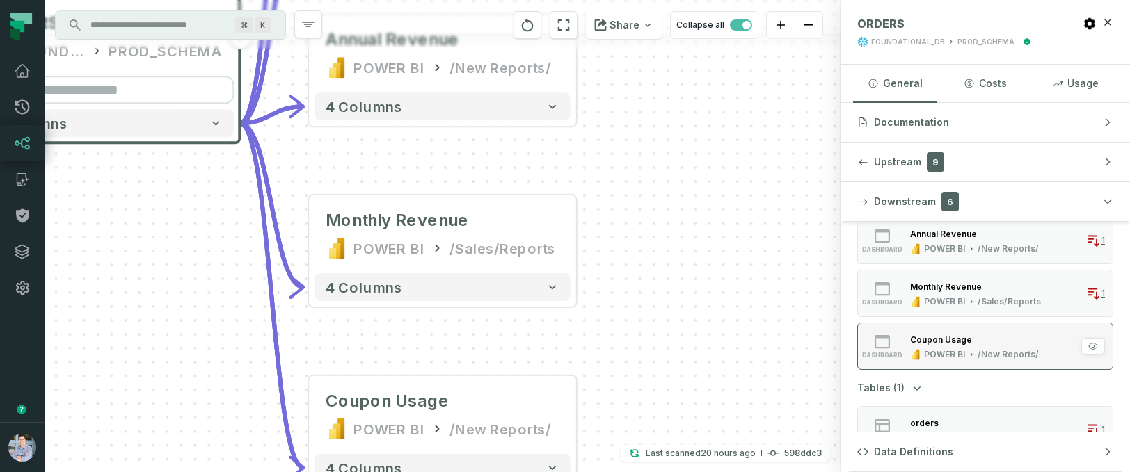
scroll to position [205, 0]
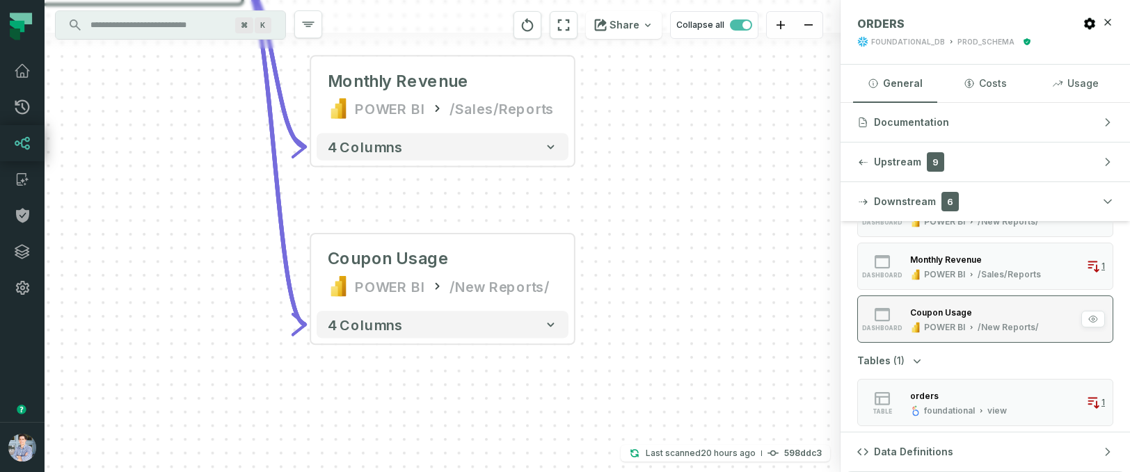
click at [969, 398] on div "orders" at bounding box center [958, 396] width 97 height 14
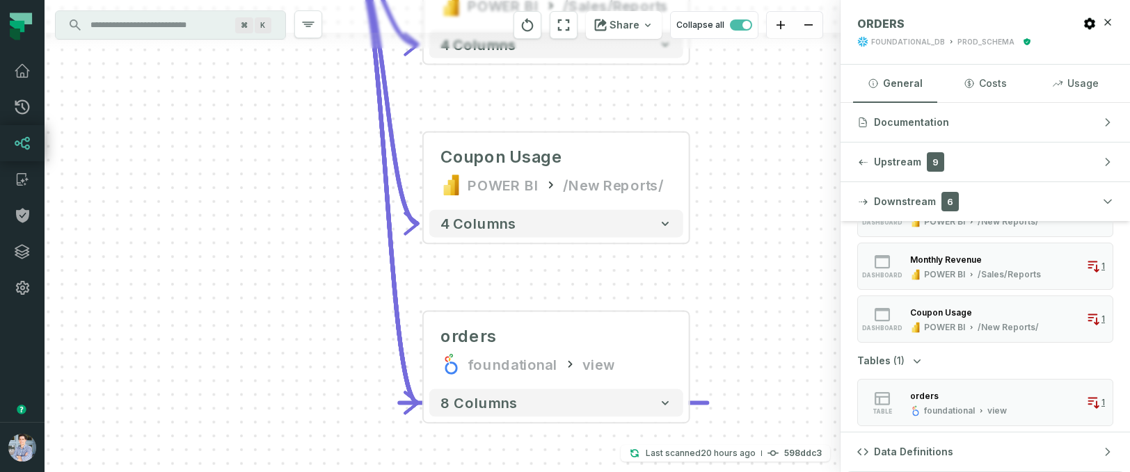
drag, startPoint x: 717, startPoint y: 282, endPoint x: 827, endPoint y: 395, distance: 158.0
click at [827, 395] on div "+ ORDERS FOUNDATIONAL_DB PROD_SCHEMA - 9 columns + Annual Revenue POWER BI /Sal…" at bounding box center [443, 236] width 796 height 472
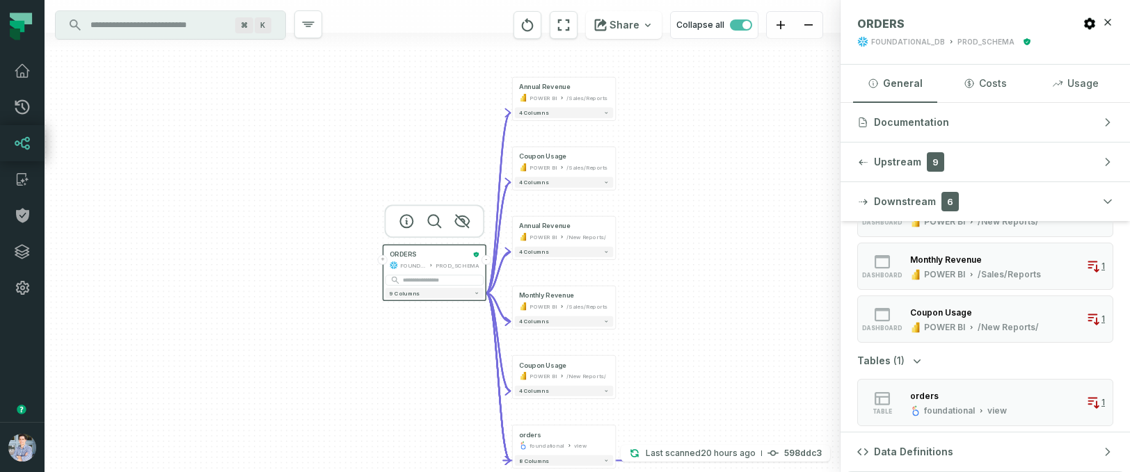
drag, startPoint x: 516, startPoint y: 398, endPoint x: 362, endPoint y: 461, distance: 166.7
click at [362, 461] on div "+ ORDERS FOUNDATIONAL_DB PROD_SCHEMA - 9 columns + Annual Revenue POWER BI /Sal…" at bounding box center [443, 236] width 796 height 472
click at [19, 107] on icon at bounding box center [22, 107] width 17 height 17
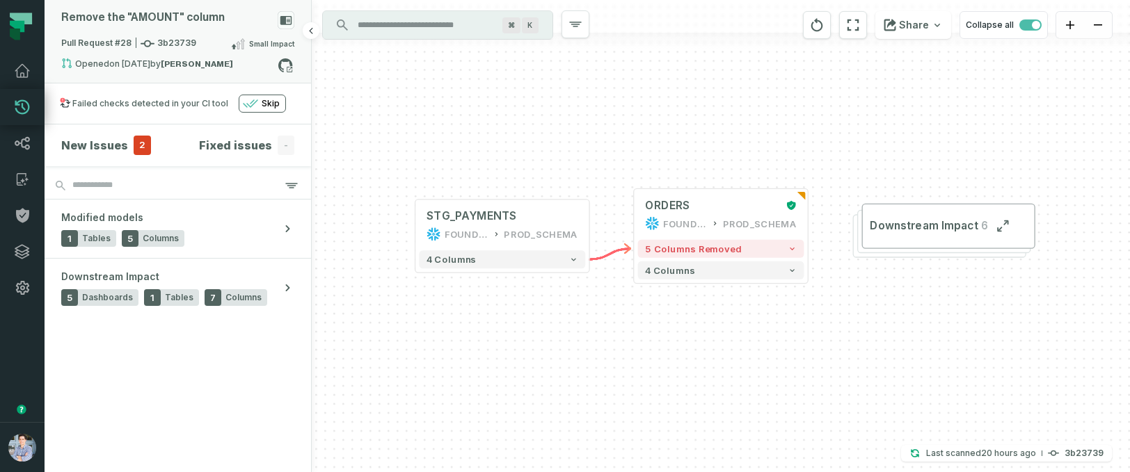
click at [97, 41] on span "Pull Request #28 3b23739" at bounding box center [128, 44] width 135 height 14
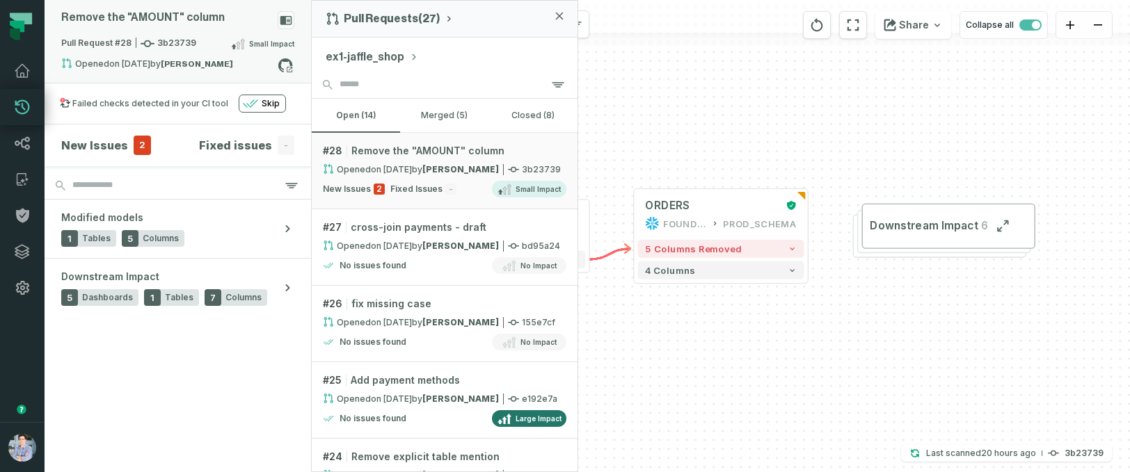
click at [97, 42] on span "Pull Request #28 3b23739" at bounding box center [128, 44] width 135 height 14
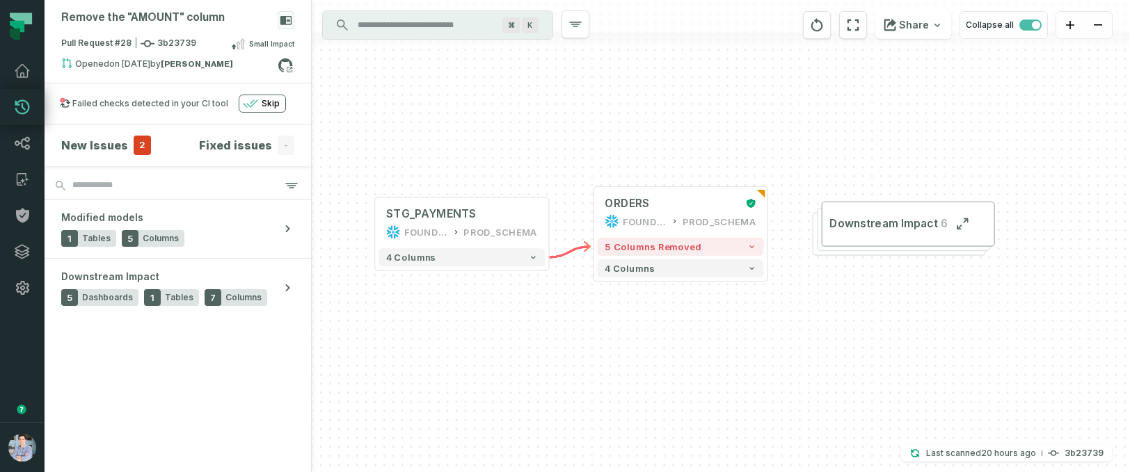
drag, startPoint x: 722, startPoint y: 421, endPoint x: 678, endPoint y: 420, distance: 43.9
click at [678, 420] on div "+ STG_PAYMENTS FOUNDATIONAL_DB PROD_SCHEMA + 4 columns + ORDERS FOUNDATIONAL_DB…" at bounding box center [721, 236] width 818 height 472
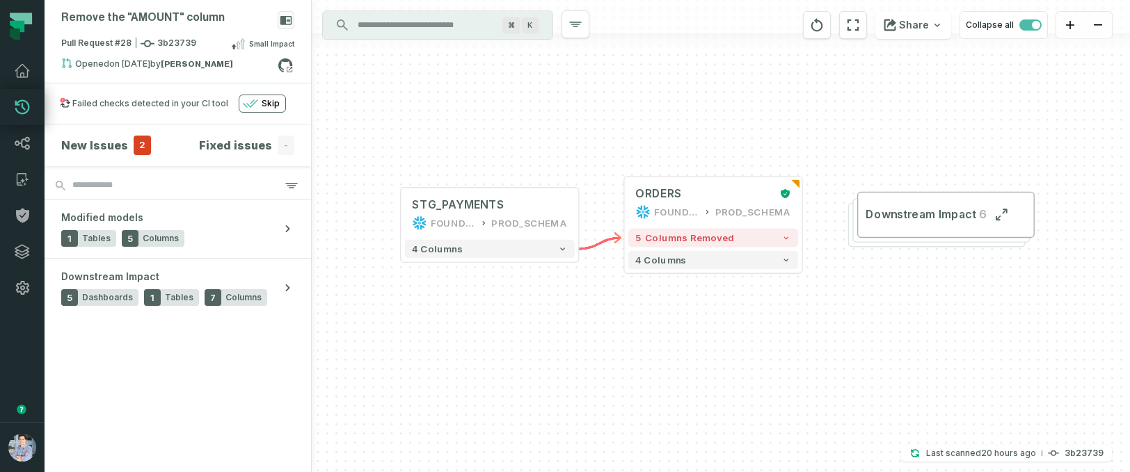
drag, startPoint x: 680, startPoint y: 419, endPoint x: 716, endPoint y: 413, distance: 36.6
click at [716, 413] on div "+ STG_PAYMENTS FOUNDATIONAL_DB PROD_SCHEMA + 4 columns + ORDERS FOUNDATIONAL_DB…" at bounding box center [721, 236] width 818 height 472
click at [709, 237] on span "5 columns removed" at bounding box center [684, 237] width 99 height 11
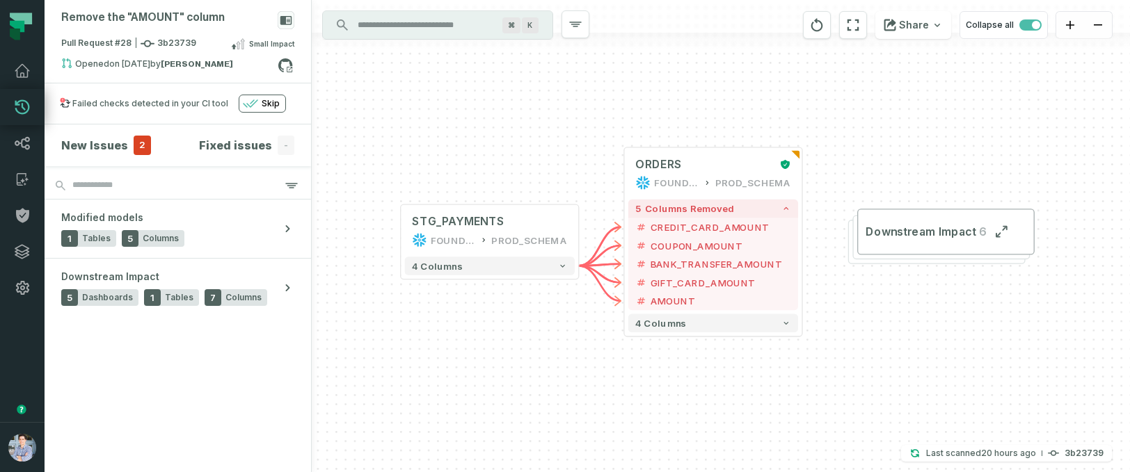
drag, startPoint x: 559, startPoint y: 401, endPoint x: 559, endPoint y: 372, distance: 29.2
click at [559, 372] on div "+ STG_PAYMENTS FOUNDATIONAL_DB PROD_SCHEMA + 4 columns + ORDERS FOUNDATIONAL_DB…" at bounding box center [721, 236] width 818 height 472
click at [136, 144] on span "2" at bounding box center [142, 145] width 17 height 19
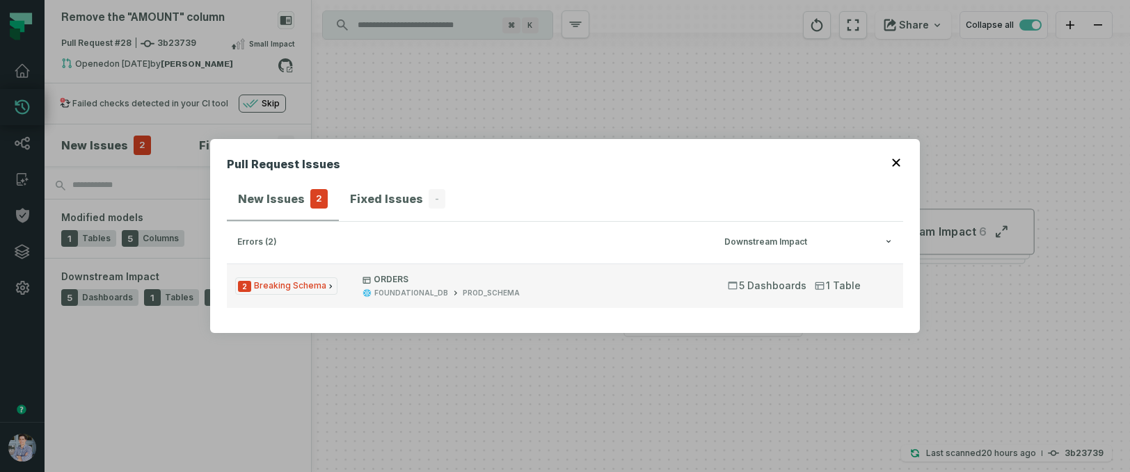
click at [303, 287] on span "2 Breaking Schema" at bounding box center [286, 286] width 102 height 17
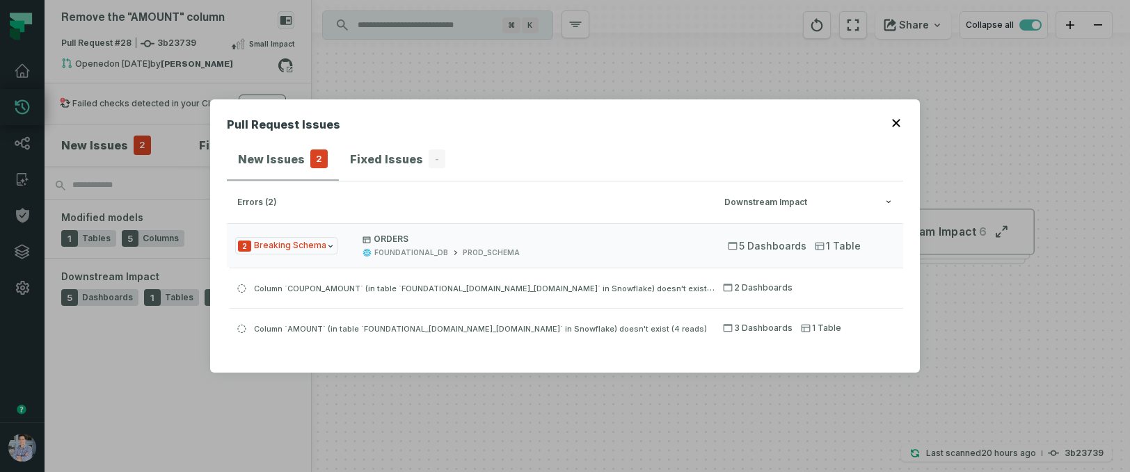
click at [894, 122] on icon "button" at bounding box center [896, 123] width 8 height 8
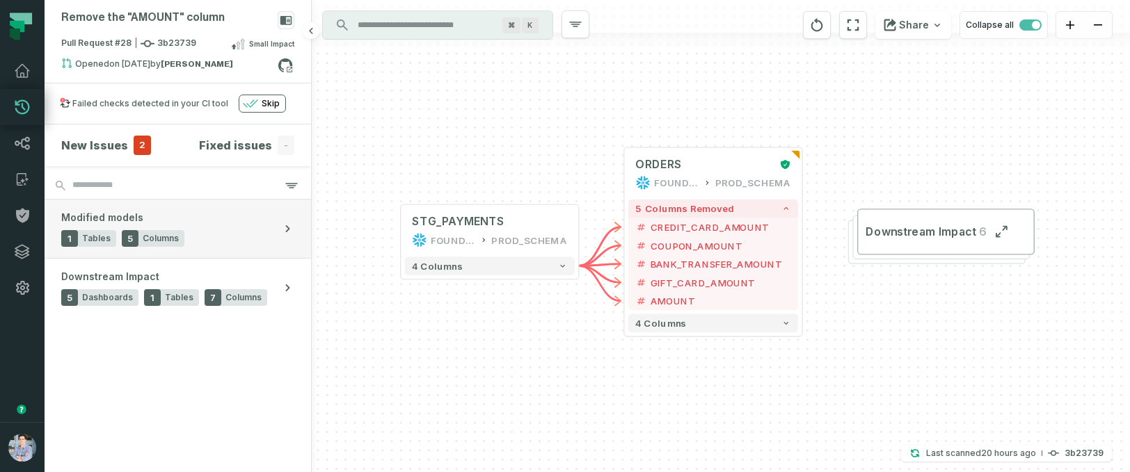
click at [225, 228] on button "Modified models 1 Tables 5 Columns" at bounding box center [178, 229] width 266 height 58
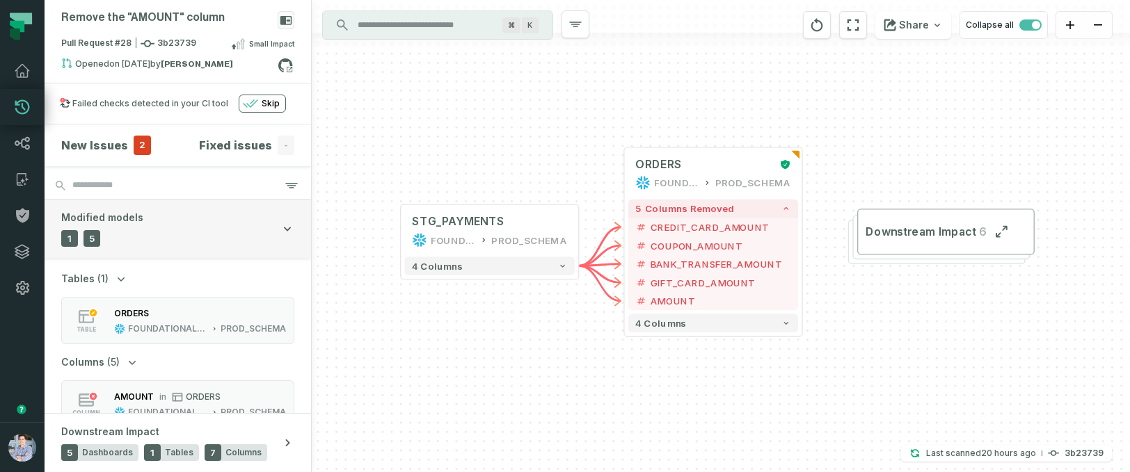
click at [170, 229] on button "Modified models 1 Tables 5 Columns" at bounding box center [178, 229] width 266 height 58
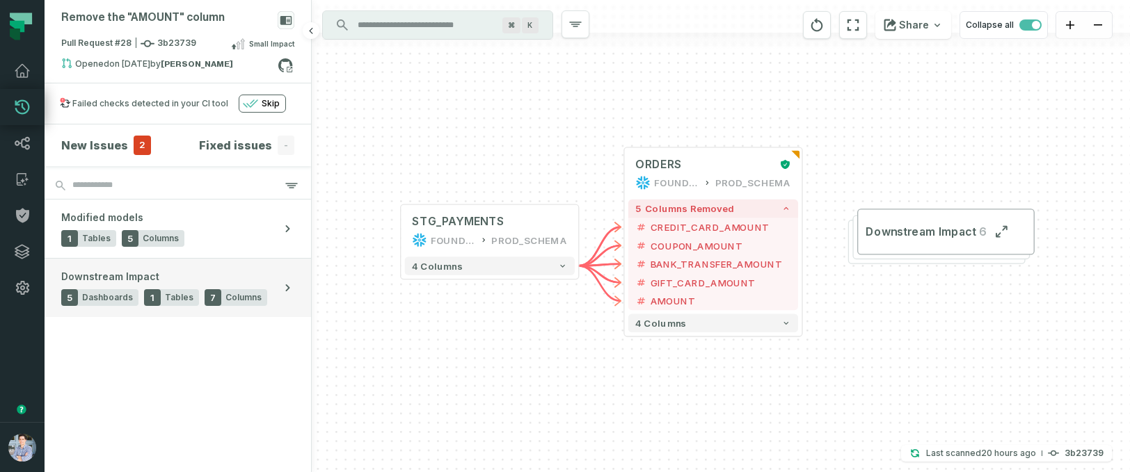
click at [200, 270] on div "Downstream Impact 5 Dashboards 1 Tables 7 Columns" at bounding box center [164, 288] width 206 height 36
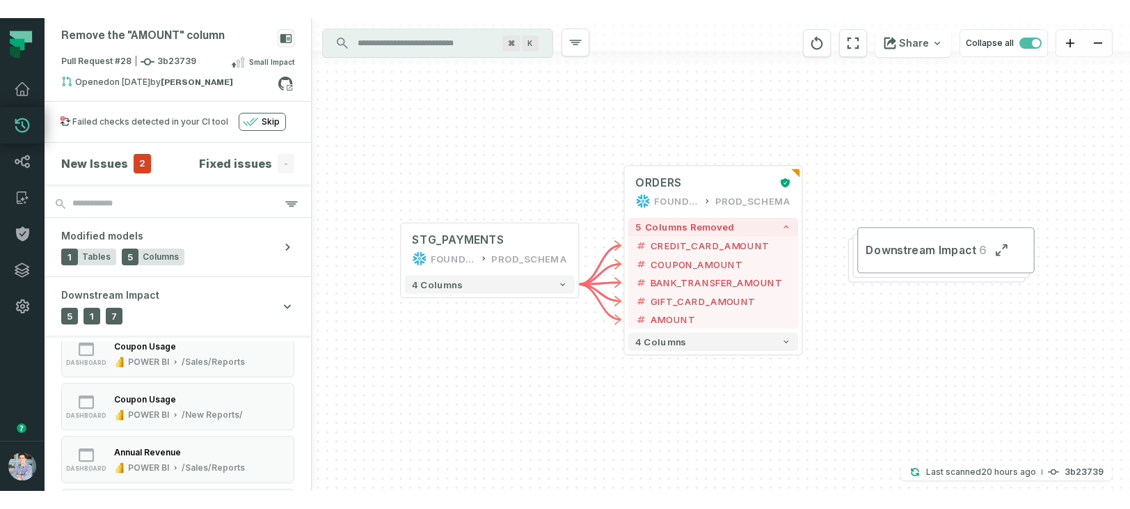
scroll to position [31, 0]
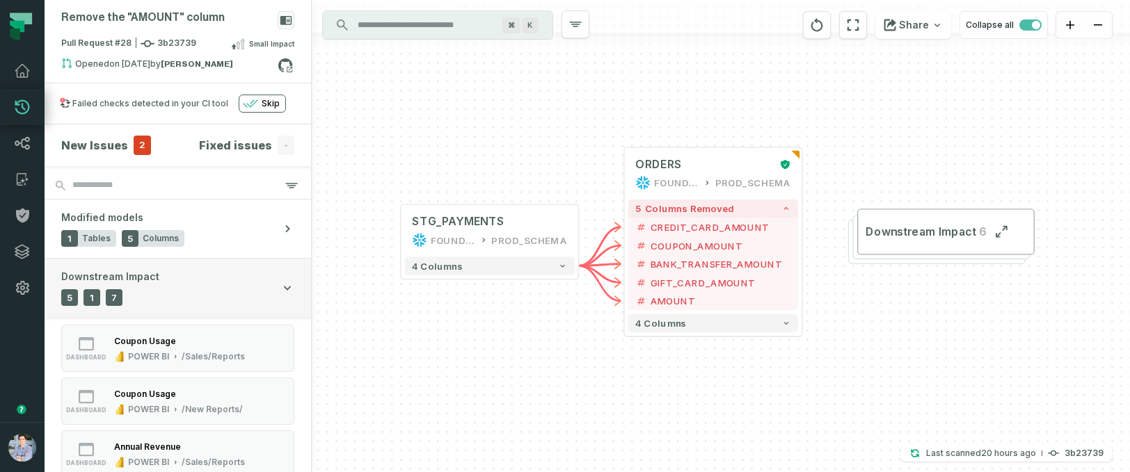
click at [218, 300] on button "Downstream Impact 5 Dashboards 1 Tables 7 Columns" at bounding box center [178, 288] width 266 height 58
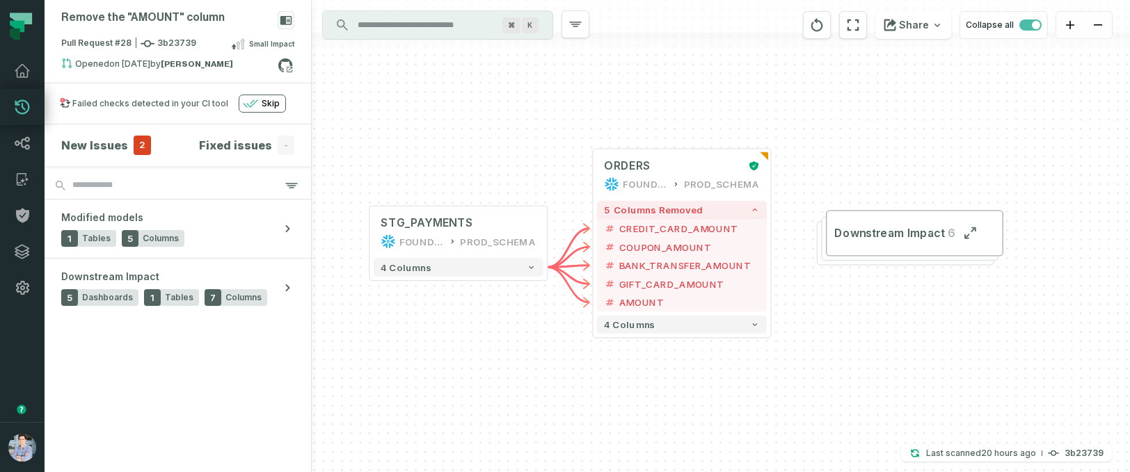
drag, startPoint x: 452, startPoint y: 134, endPoint x: 420, endPoint y: 135, distance: 31.3
click at [420, 135] on div "+ STG_PAYMENTS FOUNDATIONAL_DB PROD_SCHEMA + 4 columns + ORDERS FOUNDATIONAL_DB…" at bounding box center [721, 236] width 818 height 472
click at [285, 67] on icon at bounding box center [285, 65] width 18 height 18
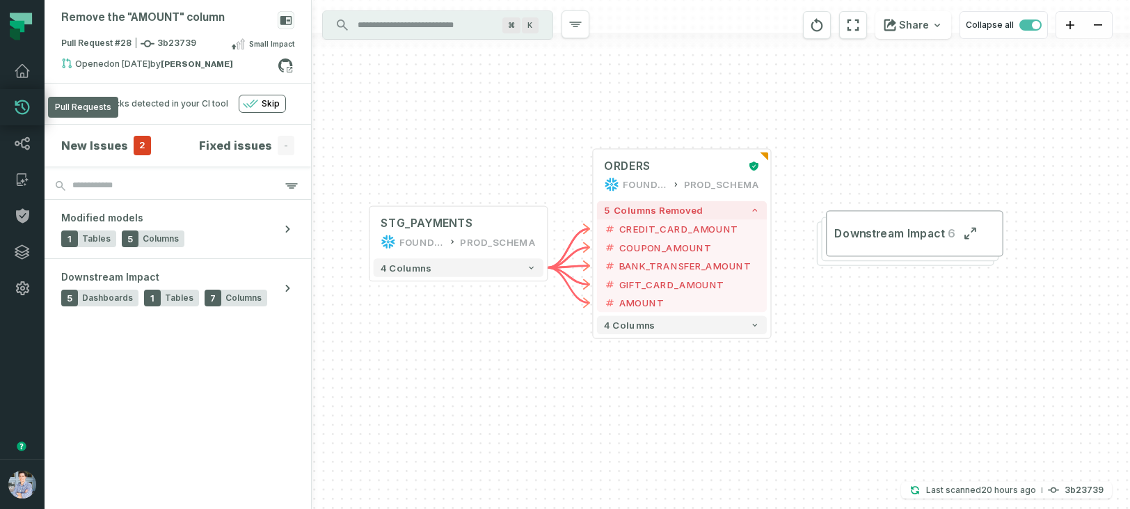
click at [23, 100] on icon at bounding box center [22, 107] width 15 height 15
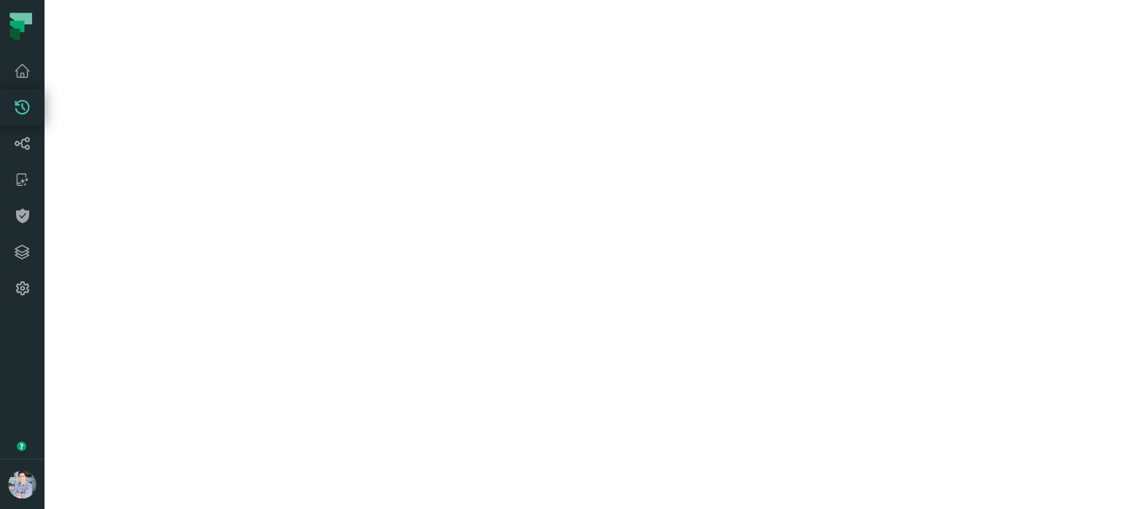
click at [23, 100] on icon at bounding box center [22, 107] width 15 height 15
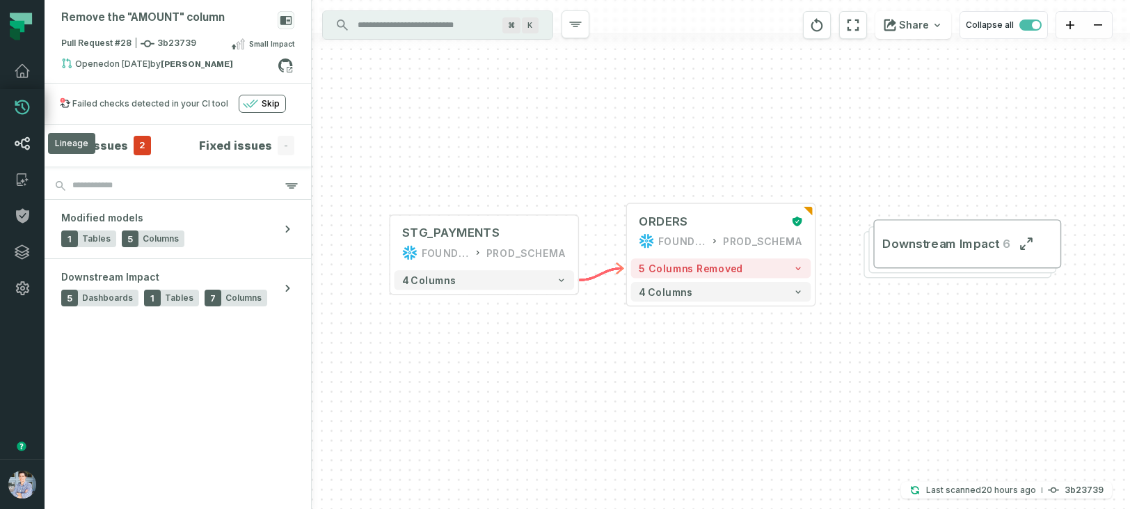
click at [19, 149] on icon at bounding box center [22, 143] width 17 height 17
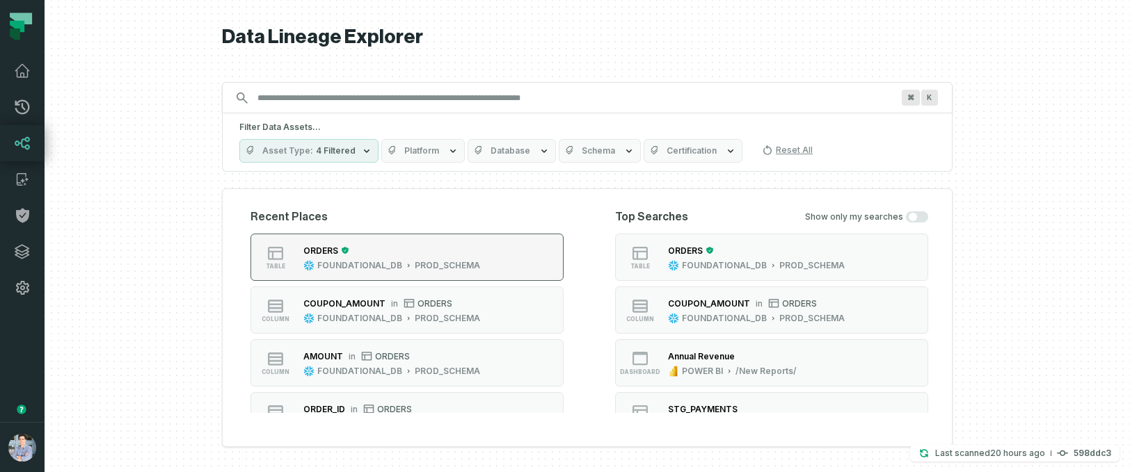
click at [503, 252] on button "table ORDERS FOUNDATIONAL_DB PROD_SCHEMA" at bounding box center [406, 257] width 313 height 47
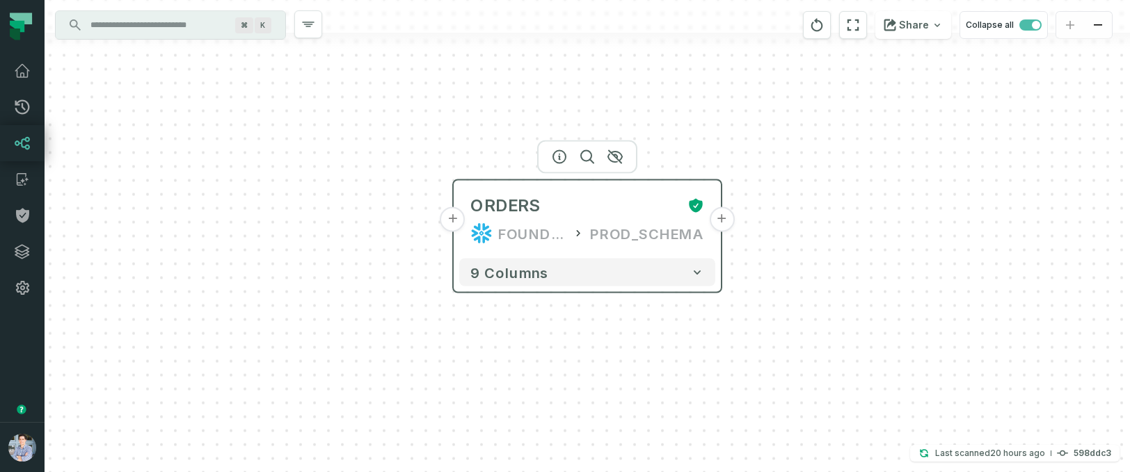
click at [721, 219] on button "+" at bounding box center [721, 219] width 25 height 25
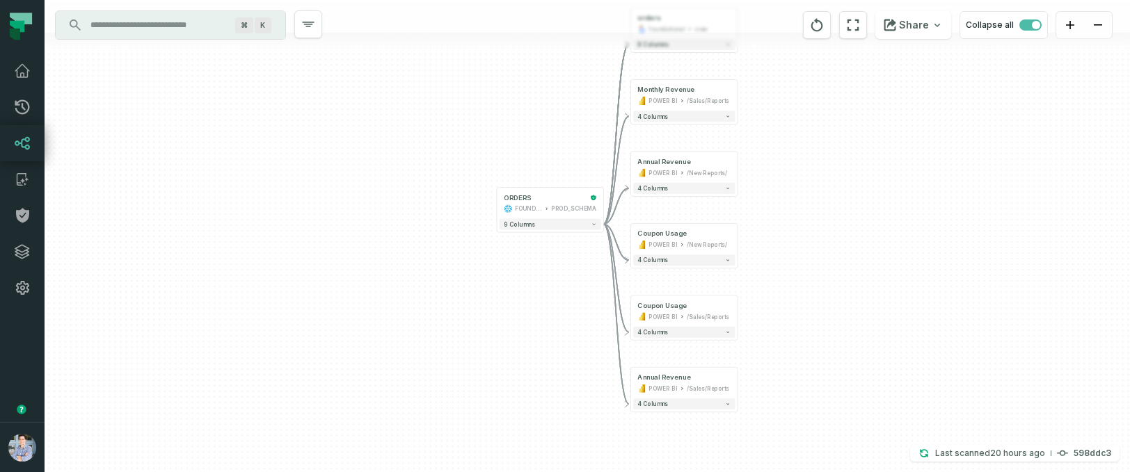
drag, startPoint x: 770, startPoint y: 256, endPoint x: 856, endPoint y: 191, distance: 107.8
click at [856, 191] on div "+ orders foundational view + 8 columns + Monthly Revenue POWER BI /Sales/Report…" at bounding box center [587, 236] width 1085 height 472
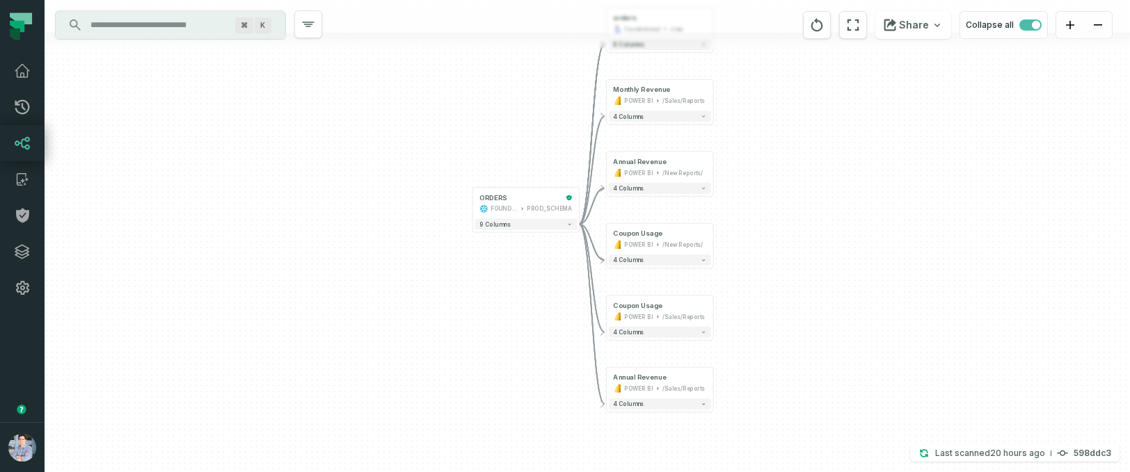
drag, startPoint x: 856, startPoint y: 191, endPoint x: 831, endPoint y: 192, distance: 24.4
click at [831, 192] on div "+ orders foundational view + 8 columns + Monthly Revenue POWER BI /Sales/Report…" at bounding box center [587, 236] width 1085 height 472
click at [676, 244] on div "/New Reports/" at bounding box center [682, 245] width 40 height 9
click at [686, 264] on button "4 columns" at bounding box center [660, 260] width 102 height 11
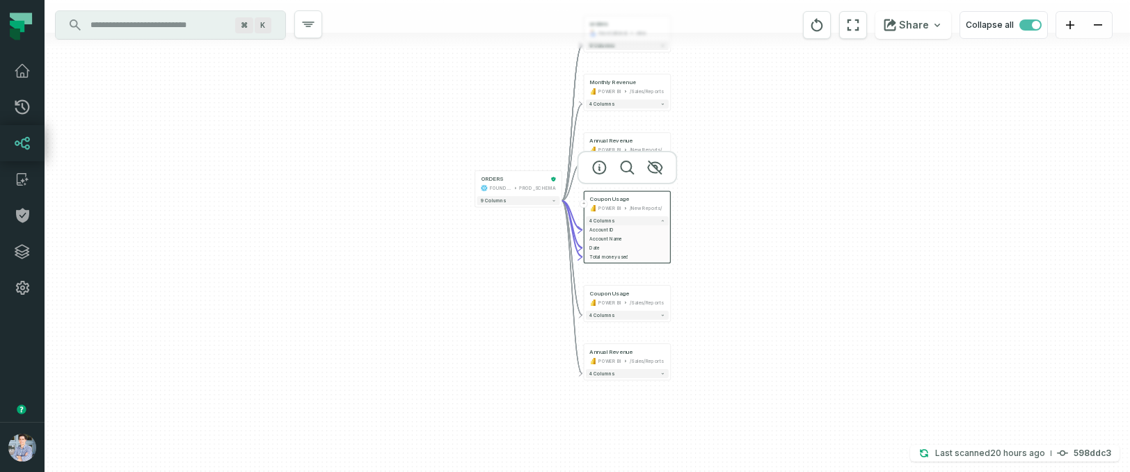
drag, startPoint x: 493, startPoint y: 322, endPoint x: 491, endPoint y: 262, distance: 60.6
click at [491, 262] on div "+ orders foundational view + 8 columns + Monthly Revenue POWER BI /Sales/Report…" at bounding box center [587, 236] width 1085 height 472
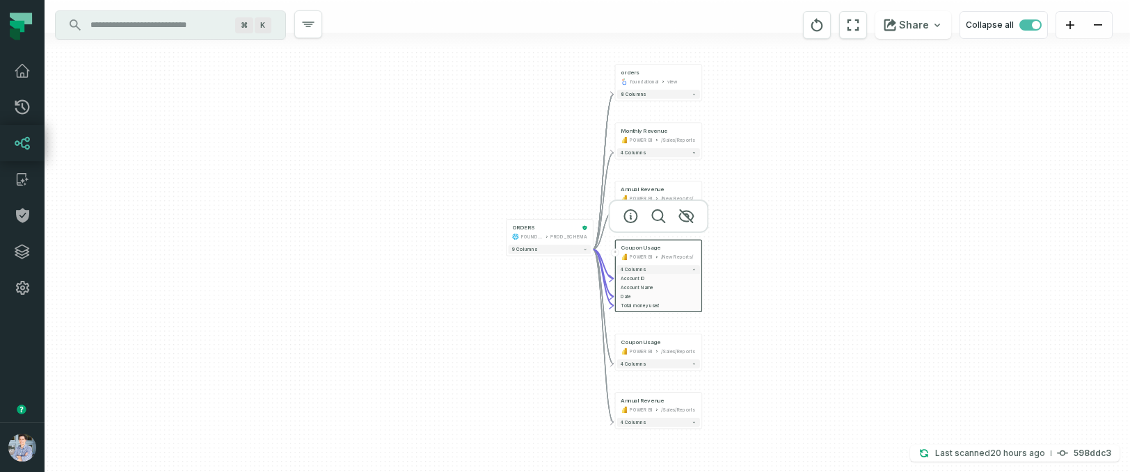
drag, startPoint x: 818, startPoint y: 131, endPoint x: 850, endPoint y: 189, distance: 66.0
click at [850, 189] on div "+ orders foundational view + 8 columns + Monthly Revenue POWER BI /Sales/Report…" at bounding box center [587, 236] width 1085 height 472
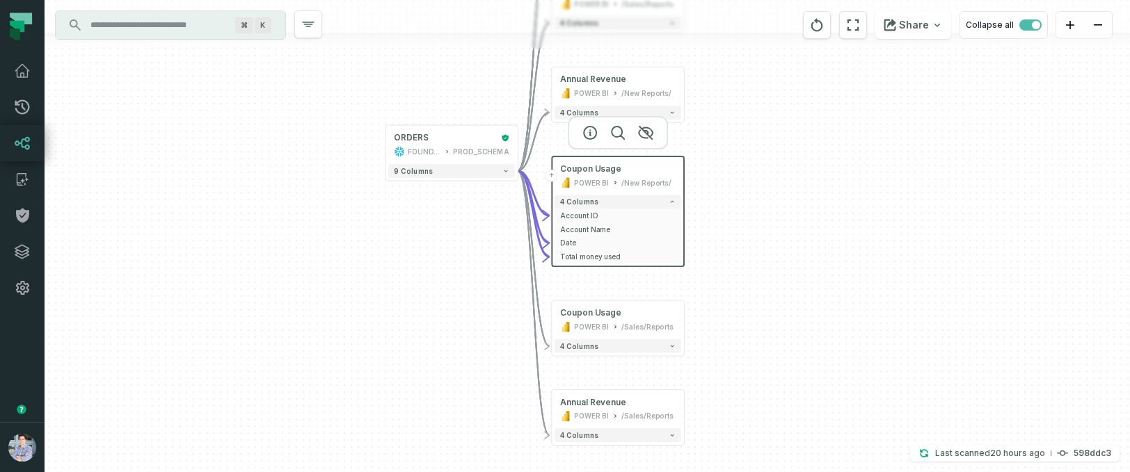
drag, startPoint x: 812, startPoint y: 289, endPoint x: 868, endPoint y: 180, distance: 122.6
click at [868, 180] on div "+ orders foundational view + 8 columns + Monthly Revenue POWER BI /Sales/Report…" at bounding box center [587, 236] width 1085 height 472
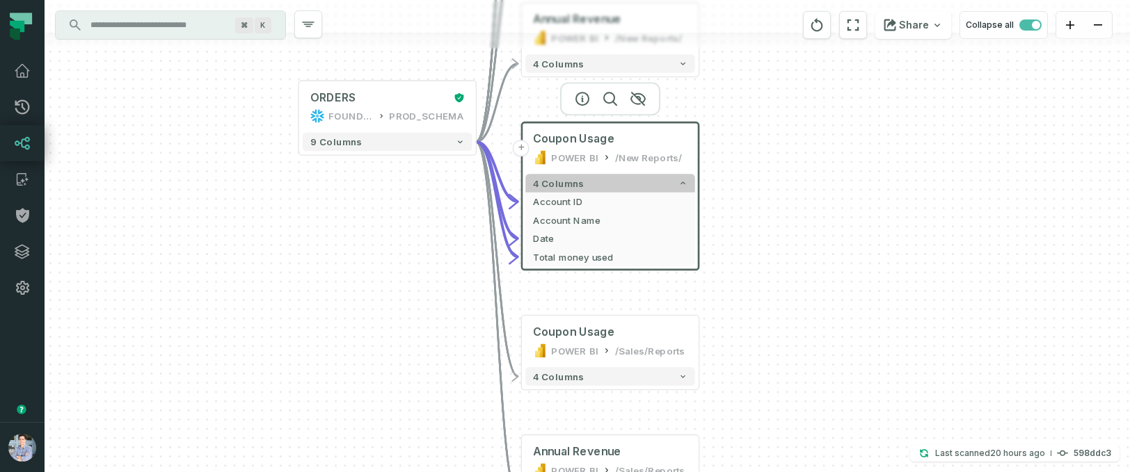
click at [630, 176] on button "4 columns" at bounding box center [610, 183] width 170 height 18
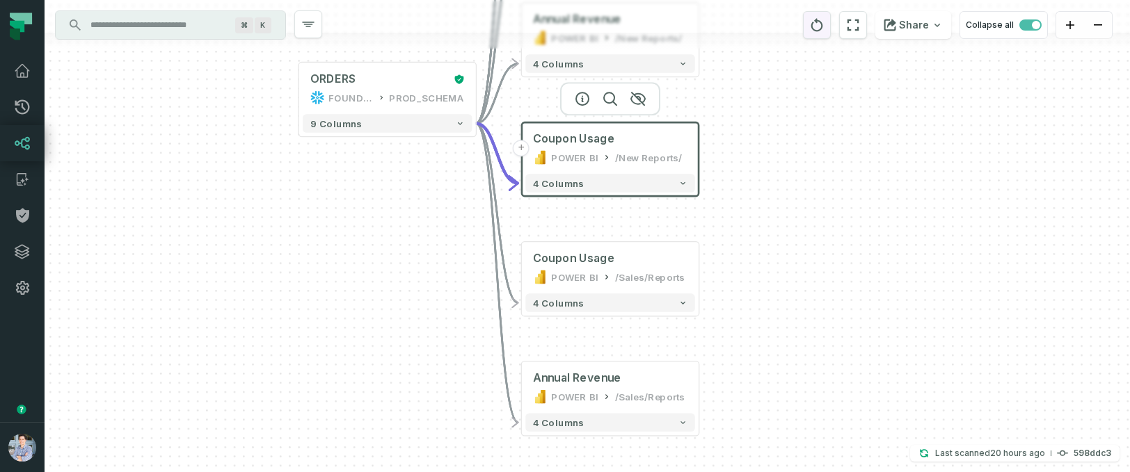
click at [816, 26] on icon "reset" at bounding box center [817, 24] width 12 height 13
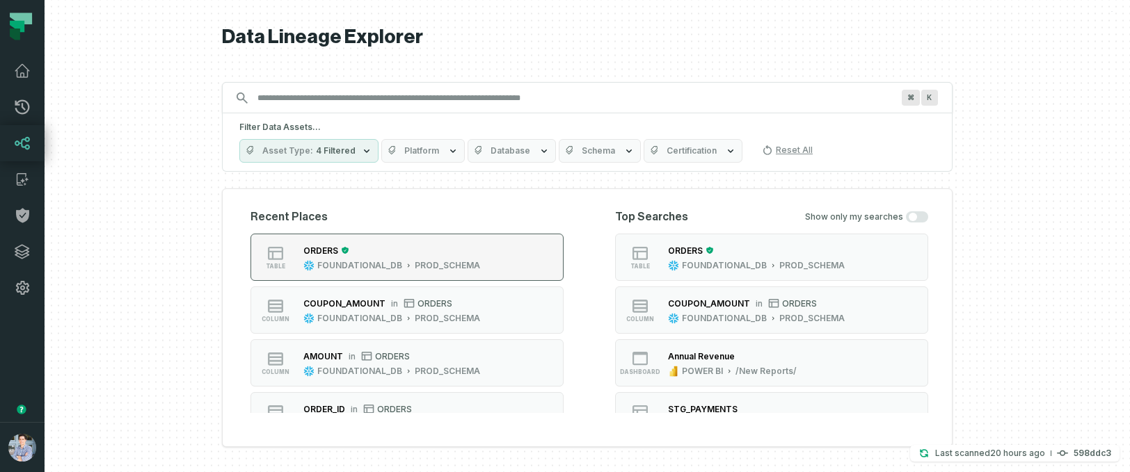
click at [511, 253] on button "table ORDERS FOUNDATIONAL_DB PROD_SCHEMA" at bounding box center [406, 257] width 313 height 47
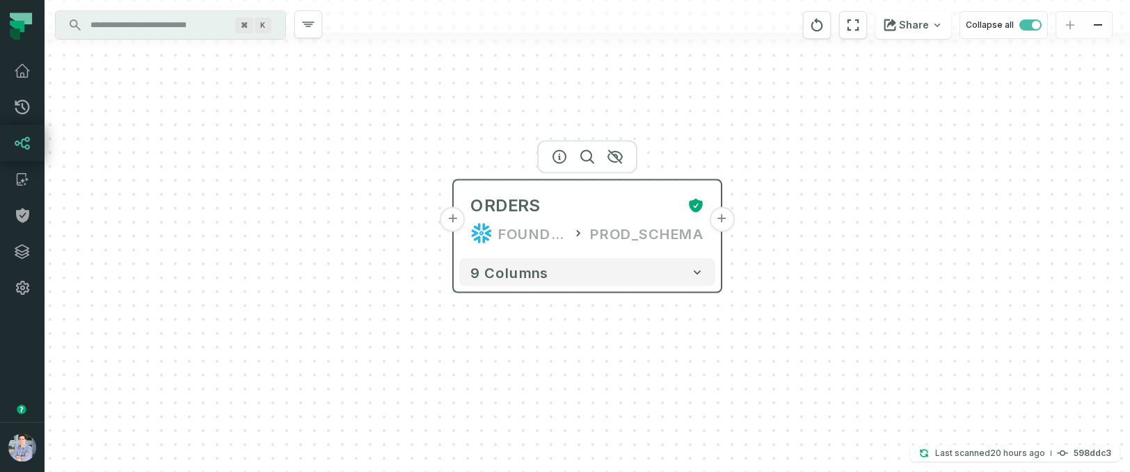
click at [724, 223] on button "+" at bounding box center [721, 219] width 25 height 25
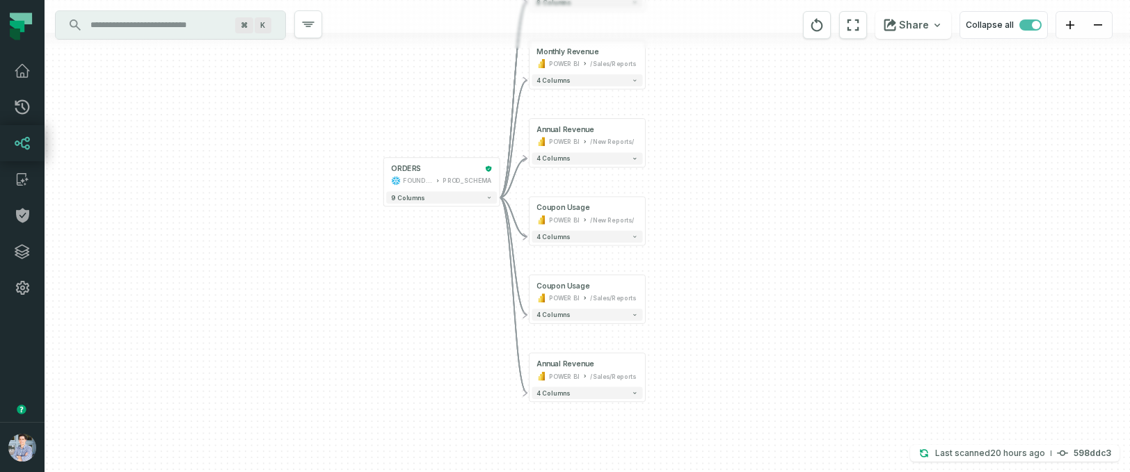
drag, startPoint x: 891, startPoint y: 314, endPoint x: 891, endPoint y: 217, distance: 97.4
click at [891, 217] on div "+ orders foundational view + 8 columns + Monthly Revenue POWER BI /Sales/Report…" at bounding box center [587, 236] width 1085 height 472
click at [436, 208] on div "+ orders foundational view + 8 columns + Monthly Revenue POWER BI /Sales/Report…" at bounding box center [587, 236] width 1085 height 472
click at [445, 199] on button "9 columns" at bounding box center [441, 198] width 111 height 12
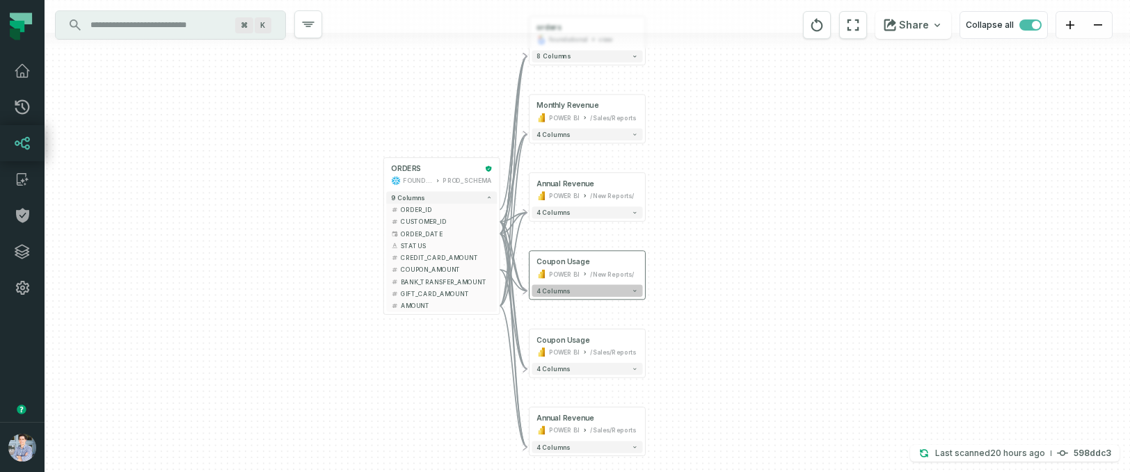
click at [588, 289] on button "4 columns" at bounding box center [587, 291] width 111 height 12
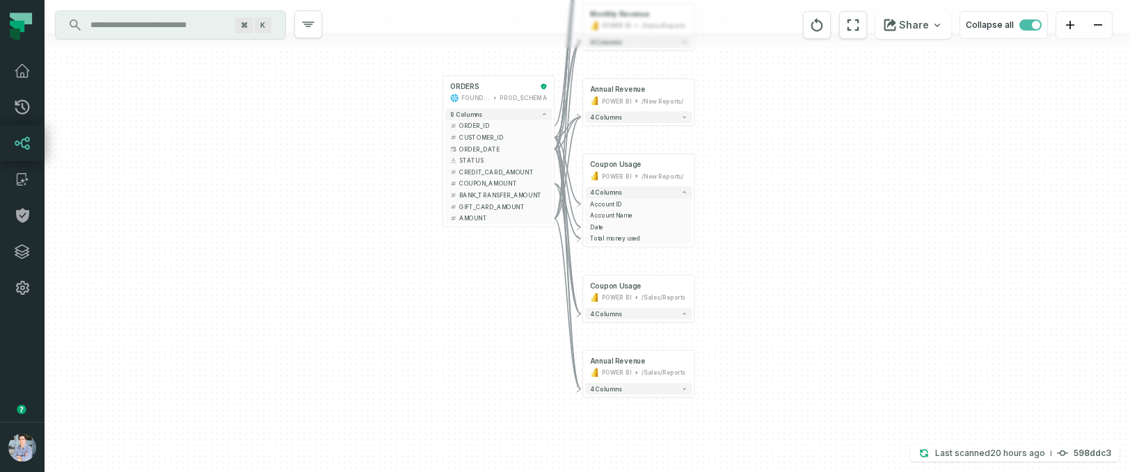
drag, startPoint x: 927, startPoint y: 325, endPoint x: 964, endPoint y: 228, distance: 104.4
click at [964, 228] on div "+ orders foundational view + 8 columns + Monthly Revenue POWER BI /Sales/Report…" at bounding box center [587, 236] width 1085 height 472
click at [623, 239] on span "Total money used" at bounding box center [638, 238] width 97 height 8
click at [476, 182] on span "COUPON_AMOUNT" at bounding box center [503, 184] width 88 height 8
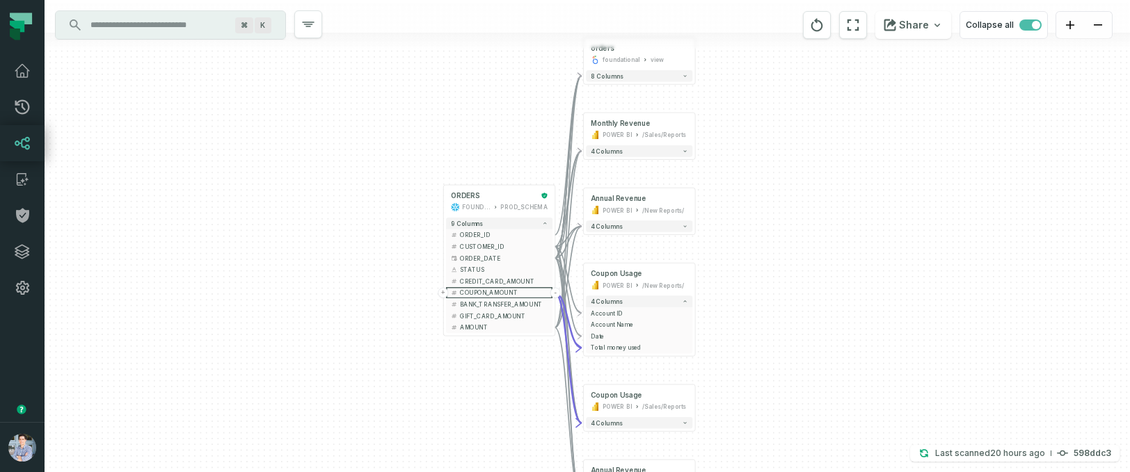
drag, startPoint x: 852, startPoint y: 301, endPoint x: 852, endPoint y: 408, distance: 107.2
click at [852, 408] on div "+ orders foundational view + 8 columns + Monthly Revenue POWER BI /Sales/Report…" at bounding box center [587, 236] width 1085 height 472
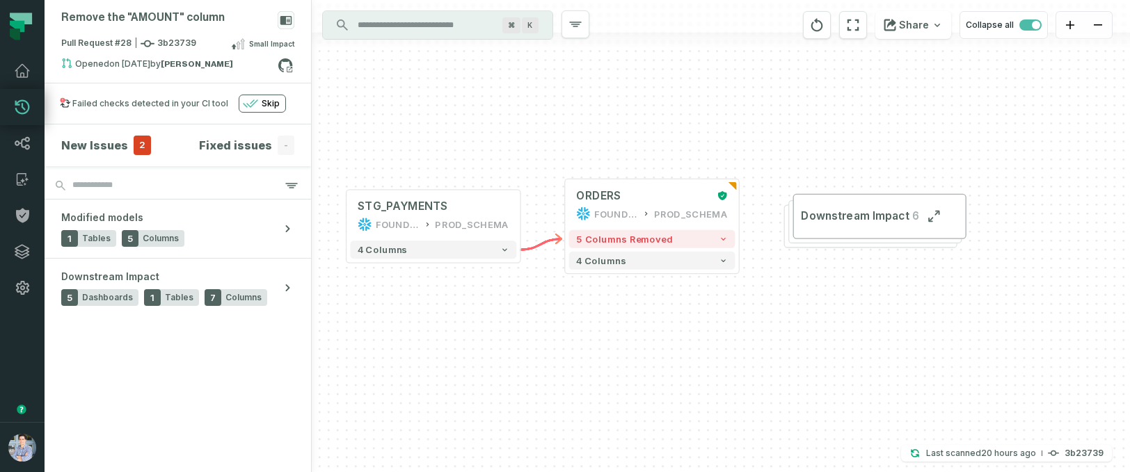
drag, startPoint x: 622, startPoint y: 375, endPoint x: 553, endPoint y: 365, distance: 69.7
click at [553, 365] on div "+ STG_PAYMENTS FOUNDATIONAL_DB PROD_SCHEMA + 4 columns + ORDERS FOUNDATIONAL_DB…" at bounding box center [721, 236] width 818 height 472
click at [740, 201] on button "+" at bounding box center [739, 204] width 16 height 16
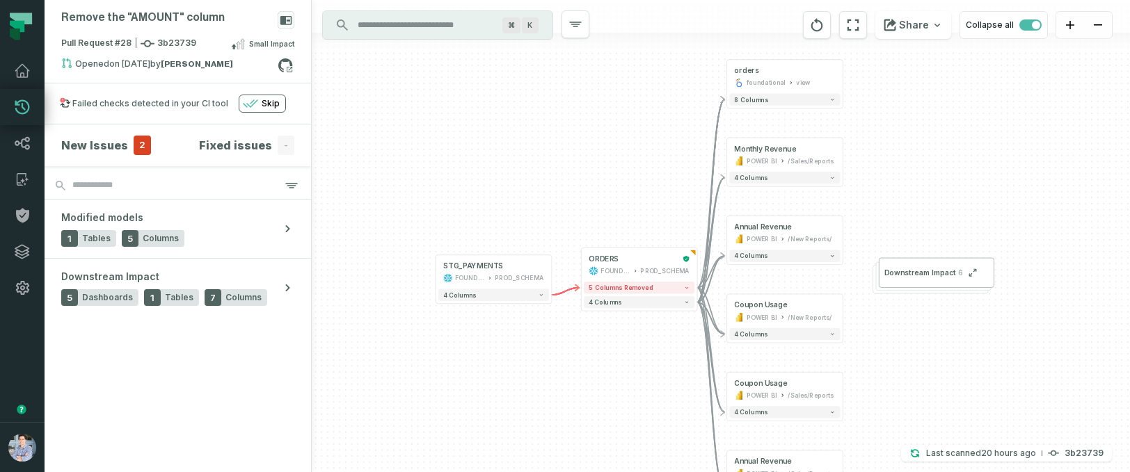
drag, startPoint x: 863, startPoint y: 369, endPoint x: 927, endPoint y: 369, distance: 64.0
click at [927, 369] on div "+ orders foundational view + 8 columns + Monthly Revenue POWER BI /Sales/Report…" at bounding box center [721, 236] width 818 height 472
click at [624, 285] on span "5 columns removed" at bounding box center [621, 288] width 65 height 7
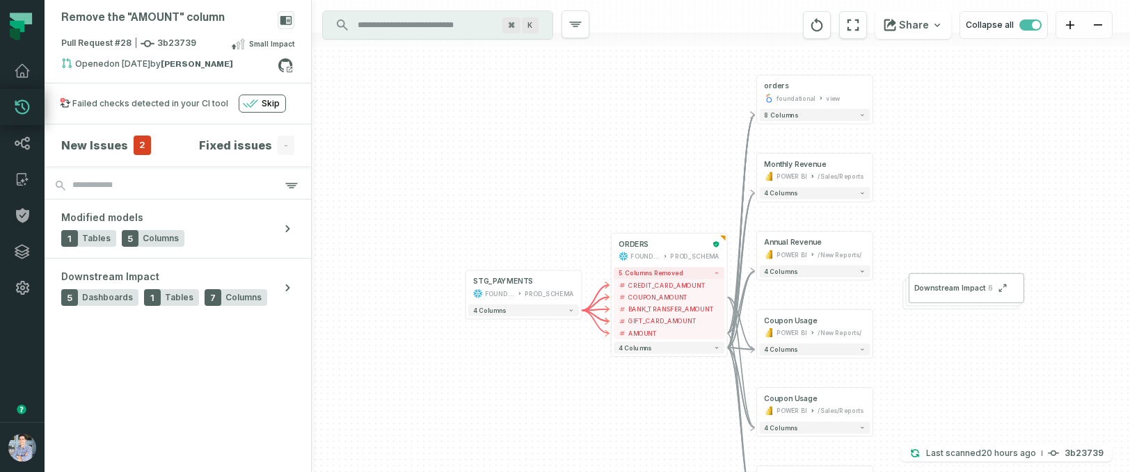
drag, startPoint x: 447, startPoint y: 171, endPoint x: 477, endPoint y: 157, distance: 33.3
click at [477, 157] on div "+ orders foundational view + 8 columns + Monthly Revenue POWER BI /Sales/Report…" at bounding box center [721, 236] width 818 height 472
click at [23, 214] on icon at bounding box center [22, 216] width 13 height 15
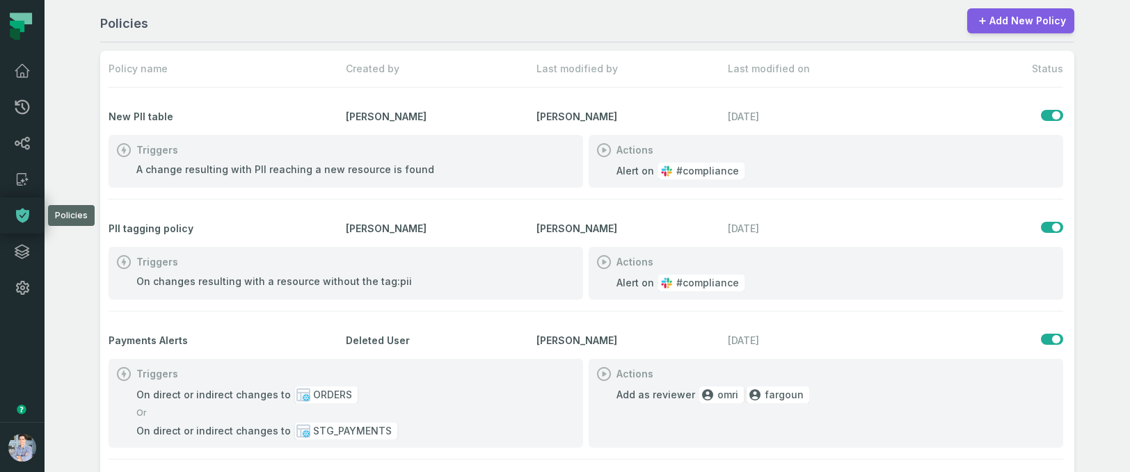
click at [1030, 16] on link "Add New Policy" at bounding box center [1020, 20] width 107 height 25
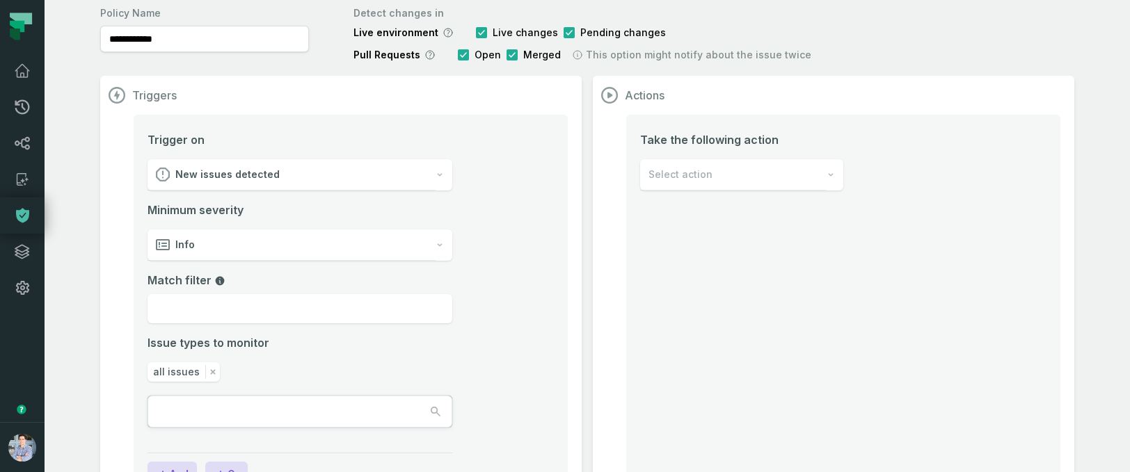
scroll to position [65, 0]
click at [271, 250] on div "Info" at bounding box center [292, 244] width 288 height 31
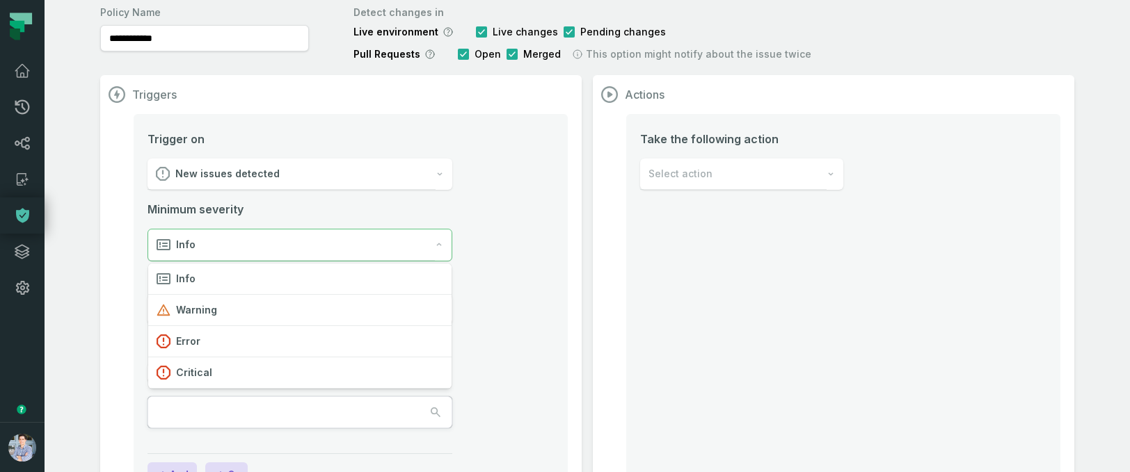
click at [519, 347] on li "Trigger on New issues detected Minimum severity Info Match filter Issue types t…" at bounding box center [351, 297] width 406 height 332
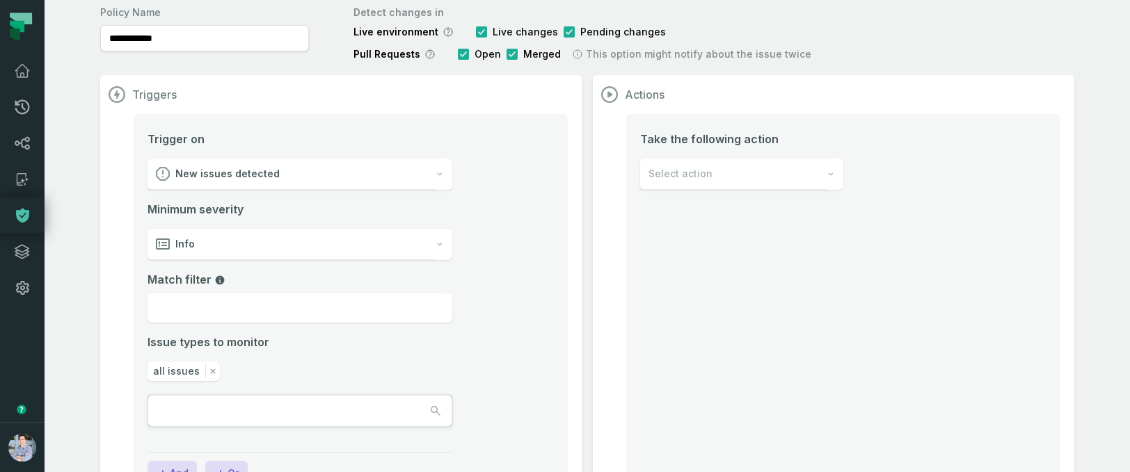
scroll to position [123, 0]
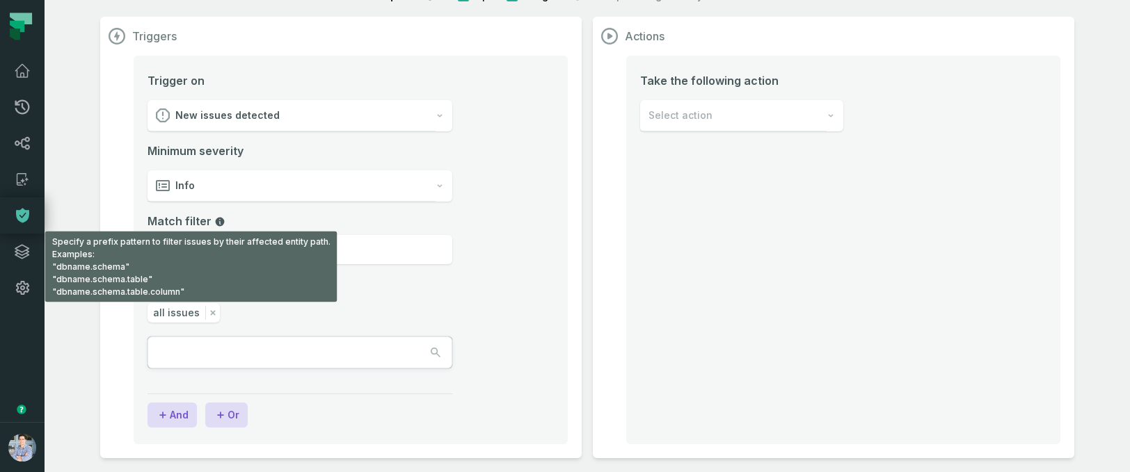
click at [218, 222] on icon "Match filter field" at bounding box center [220, 221] width 9 height 9
click at [218, 235] on input "Match filter Specify a prefix pattern to filter issues by their affected entity…" at bounding box center [300, 249] width 305 height 29
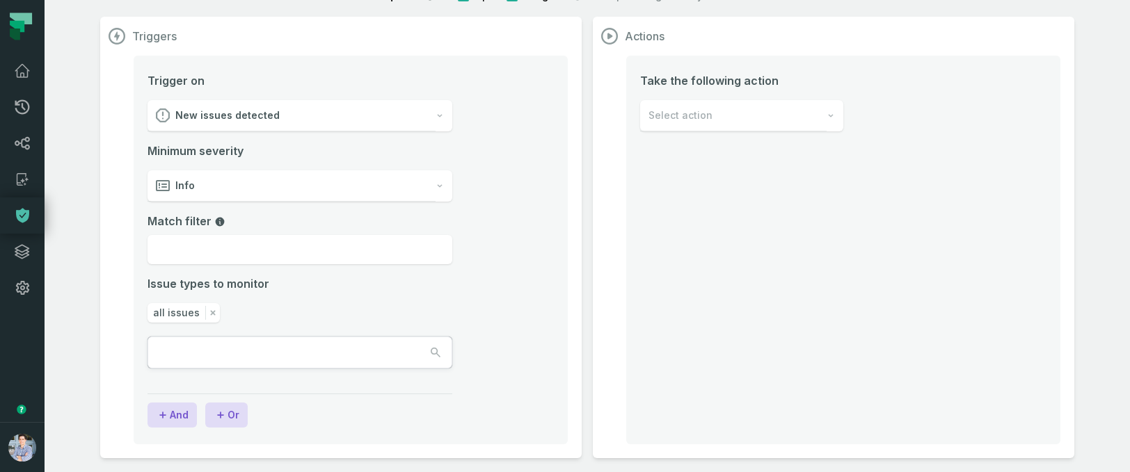
click at [218, 222] on icon "Match filter field" at bounding box center [220, 221] width 9 height 9
click at [218, 235] on input "Match filter" at bounding box center [300, 249] width 305 height 29
click at [218, 222] on icon "Match filter field" at bounding box center [220, 221] width 9 height 9
click at [218, 235] on input "Match filter" at bounding box center [300, 249] width 305 height 29
click at [321, 284] on div "Issue types to monitor" at bounding box center [300, 284] width 305 height 17
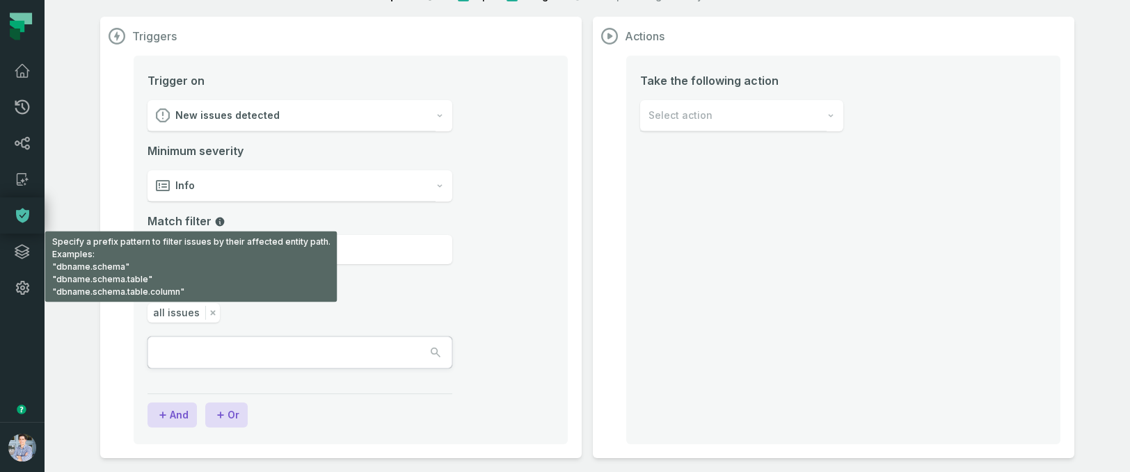
click at [214, 222] on icon "Match filter field" at bounding box center [219, 221] width 11 height 11
click at [212, 235] on input "Match filter Specify a prefix pattern to filter issues by their affected entity…" at bounding box center [300, 249] width 305 height 29
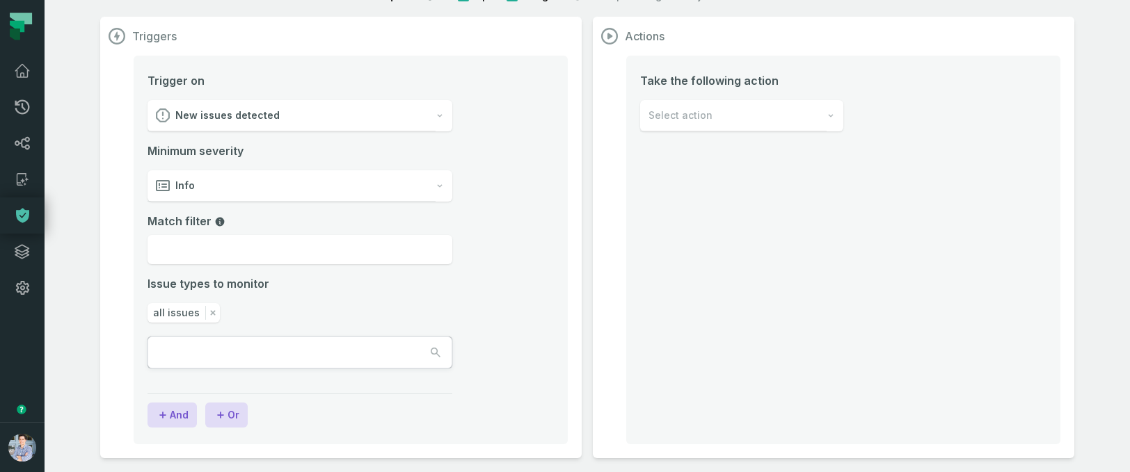
click at [218, 222] on icon "Match filter field" at bounding box center [219, 221] width 11 height 11
click at [218, 235] on input "Match filter" at bounding box center [300, 249] width 305 height 29
click at [314, 316] on ul "all issues" at bounding box center [300, 312] width 305 height 19
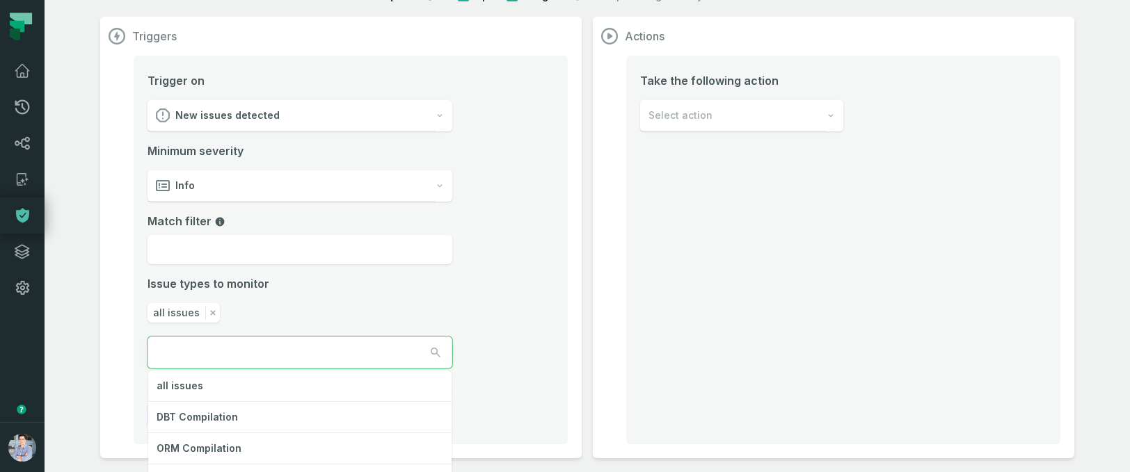
click at [273, 353] on input "text" at bounding box center [210, 352] width 125 height 31
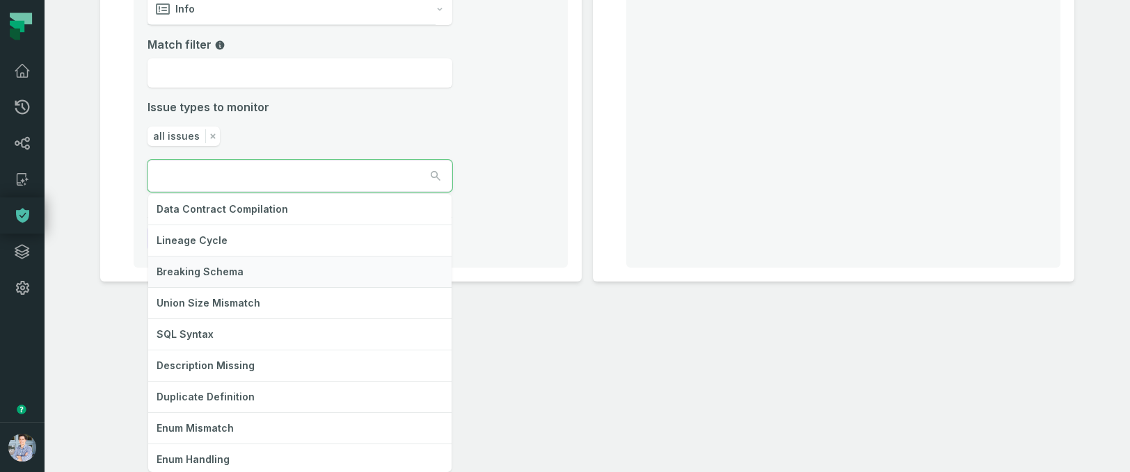
scroll to position [0, 0]
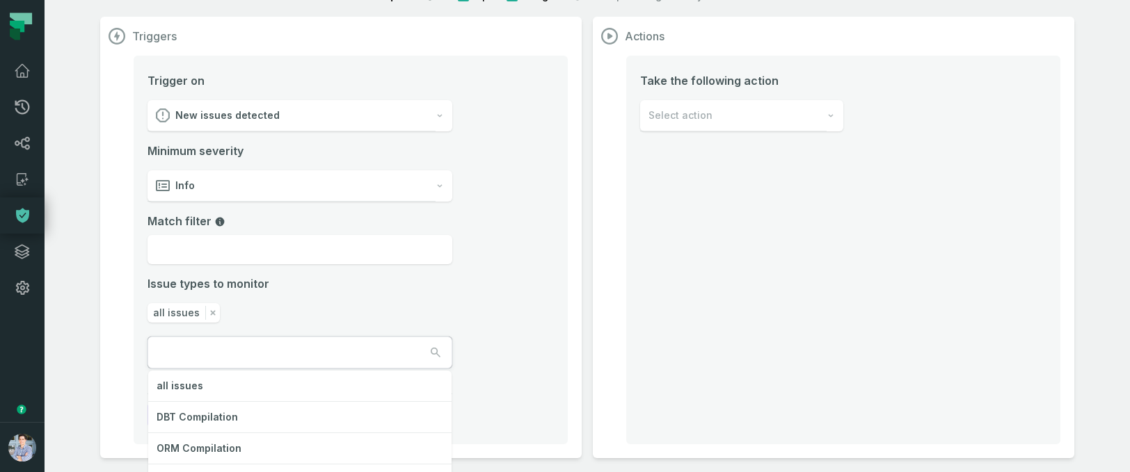
click at [849, 122] on div "Triggers Trigger on New issues detected Minimum severity Info Match filter Issu…" at bounding box center [587, 238] width 974 height 442
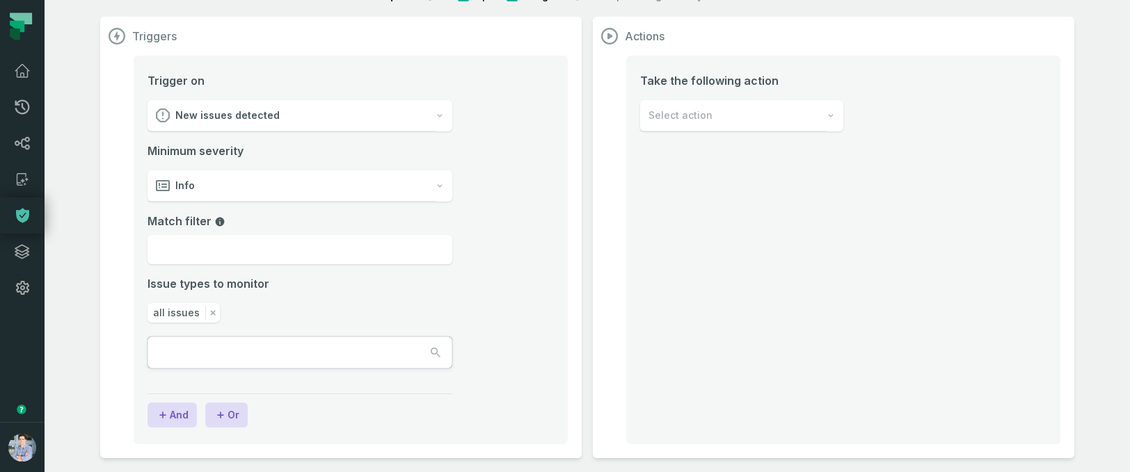
scroll to position [108, 0]
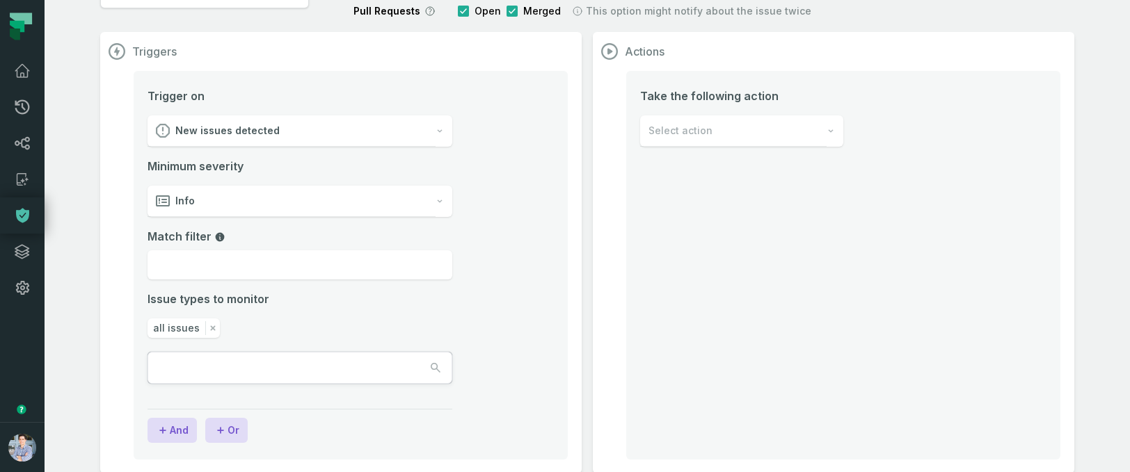
click at [795, 133] on div "Select action" at bounding box center [733, 131] width 186 height 31
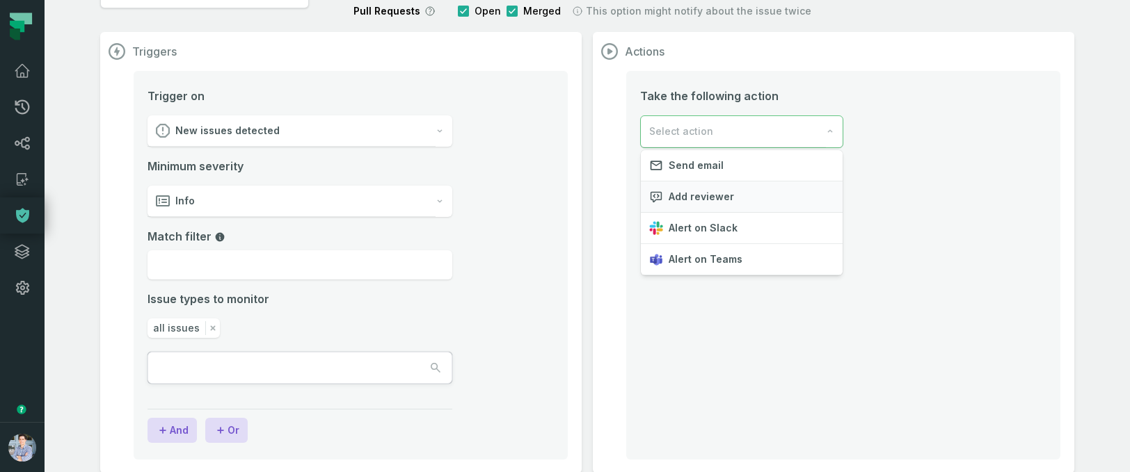
click at [682, 198] on span "Add reviewer" at bounding box center [701, 197] width 65 height 14
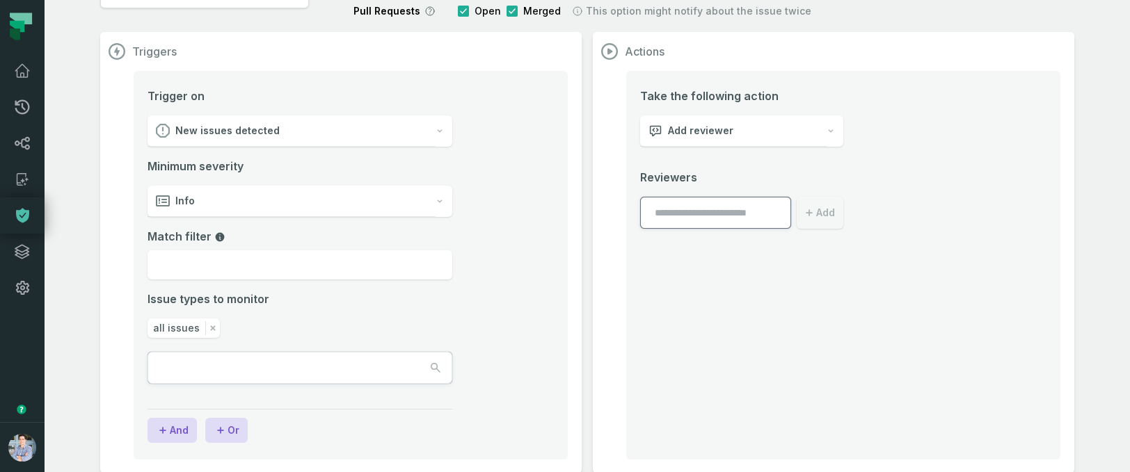
click at [809, 212] on icon "submit" at bounding box center [809, 212] width 7 height 7
click at [683, 221] on input "text" at bounding box center [715, 213] width 151 height 32
click at [692, 364] on div "Take the following action Add reviewer Reviewers Add" at bounding box center [843, 265] width 434 height 389
click at [21, 70] on icon at bounding box center [22, 71] width 17 height 17
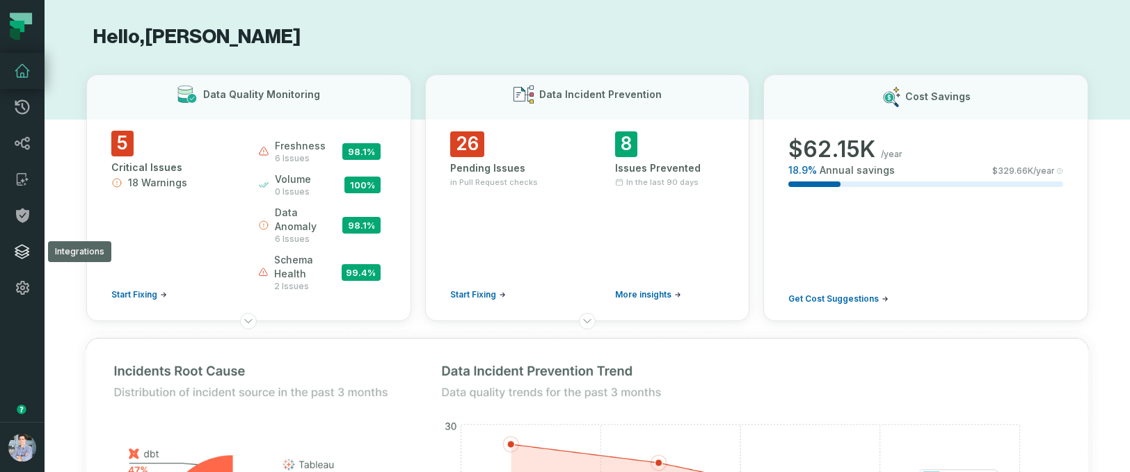
click at [21, 257] on icon at bounding box center [22, 252] width 17 height 17
